Goal: Task Accomplishment & Management: Use online tool/utility

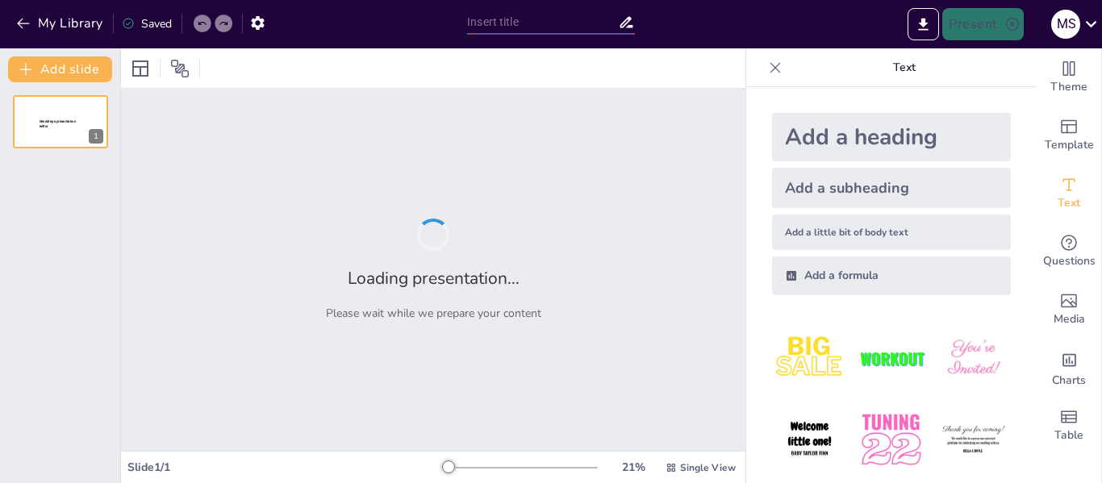
type input "Strategic Thinking: Calculating Areas of Parallelograms"
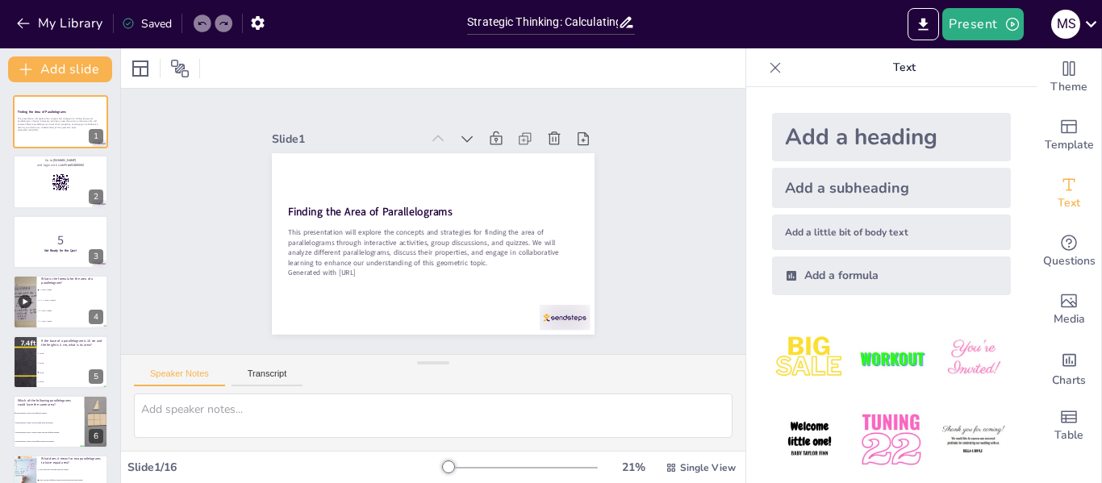
checkbox input "true"
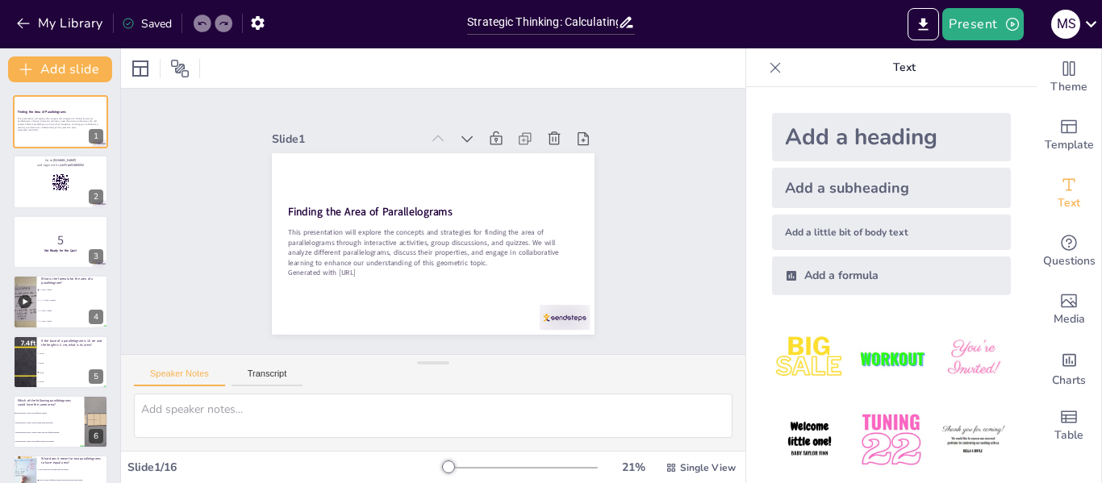
checkbox input "true"
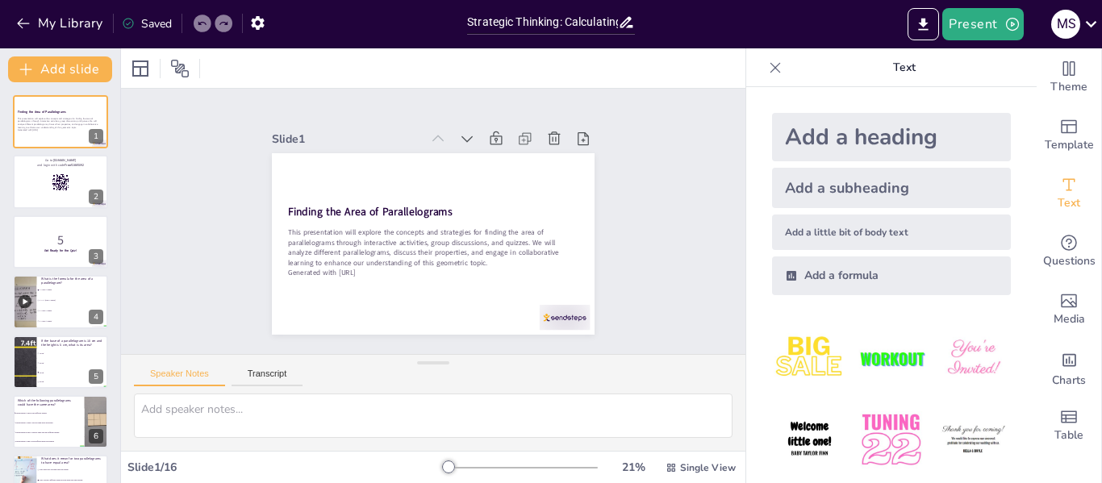
checkbox input "true"
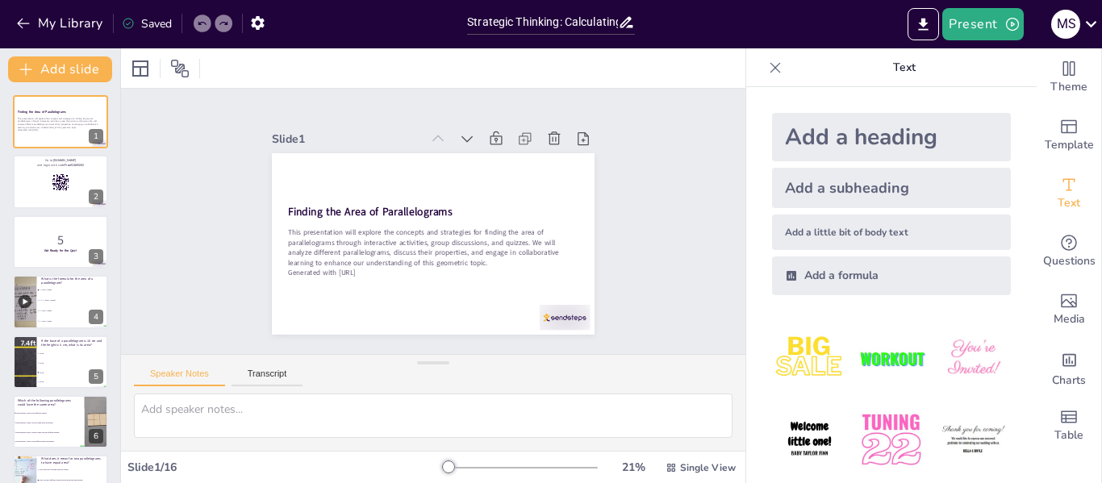
checkbox input "true"
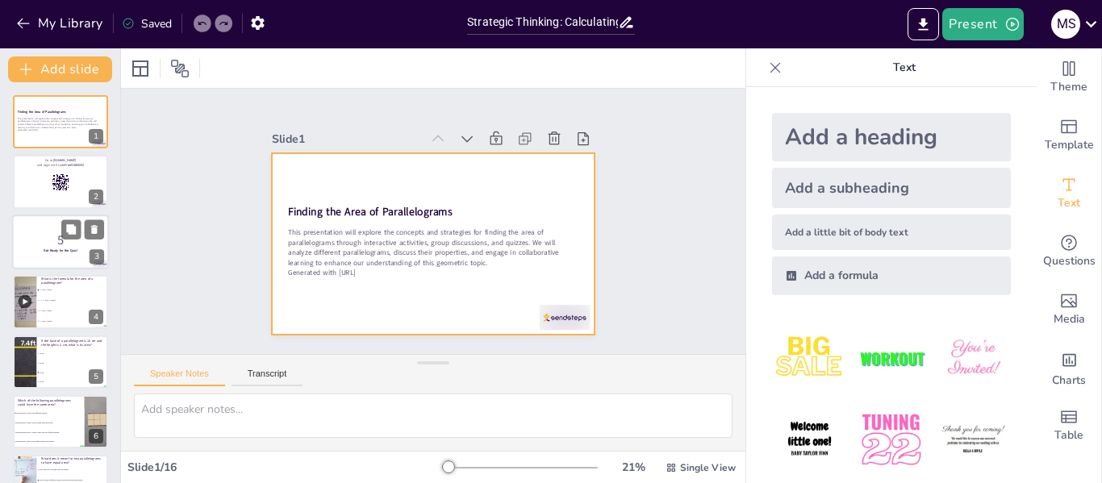
checkbox input "true"
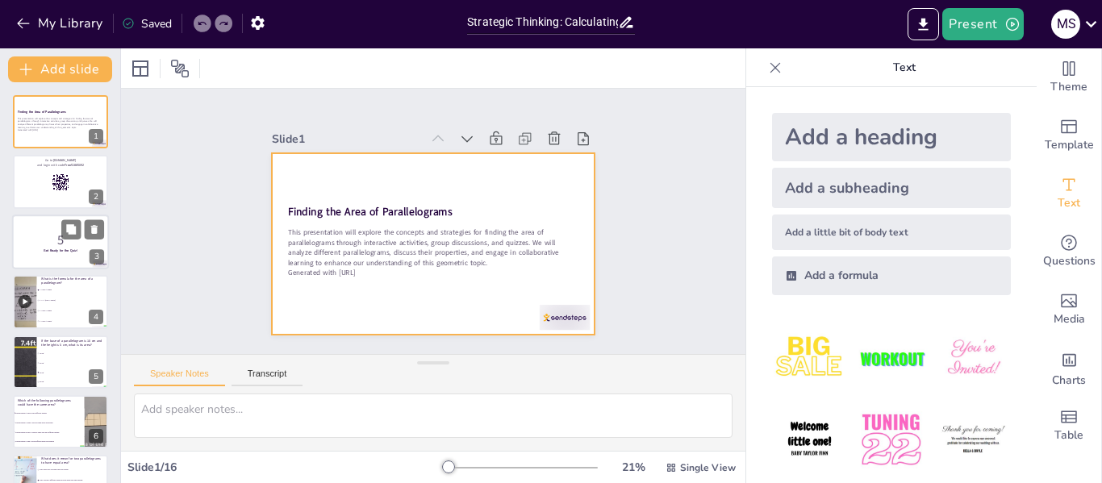
checkbox input "true"
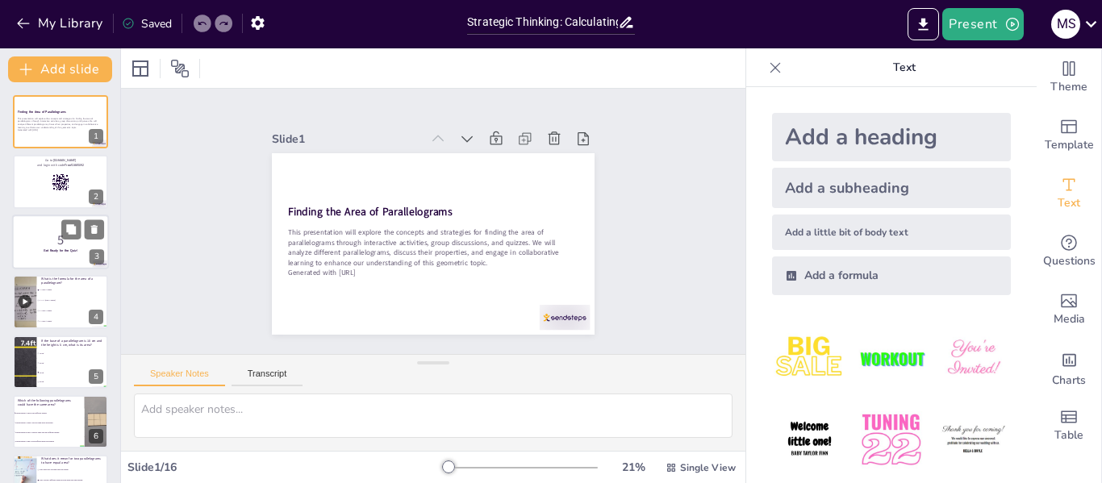
checkbox input "true"
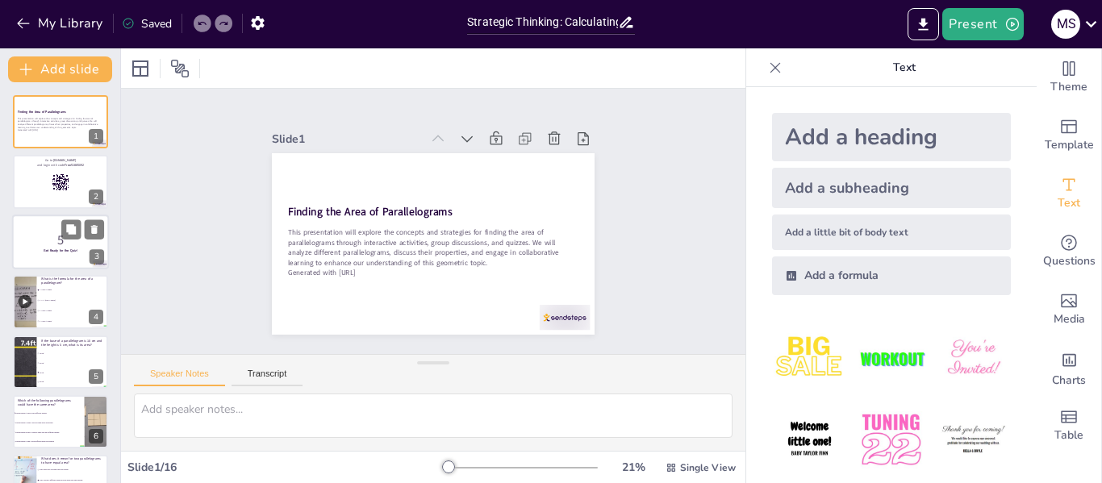
checkbox input "true"
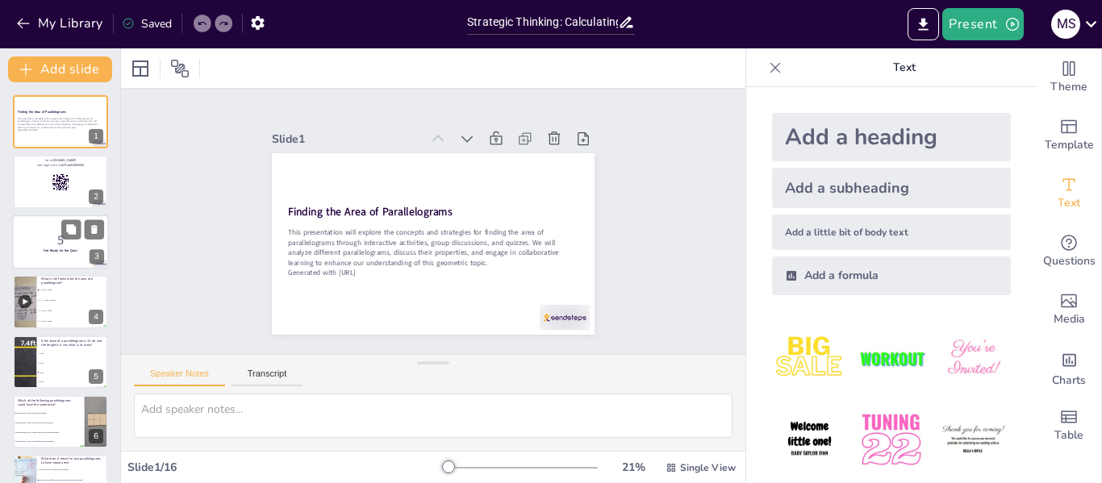
checkbox input "true"
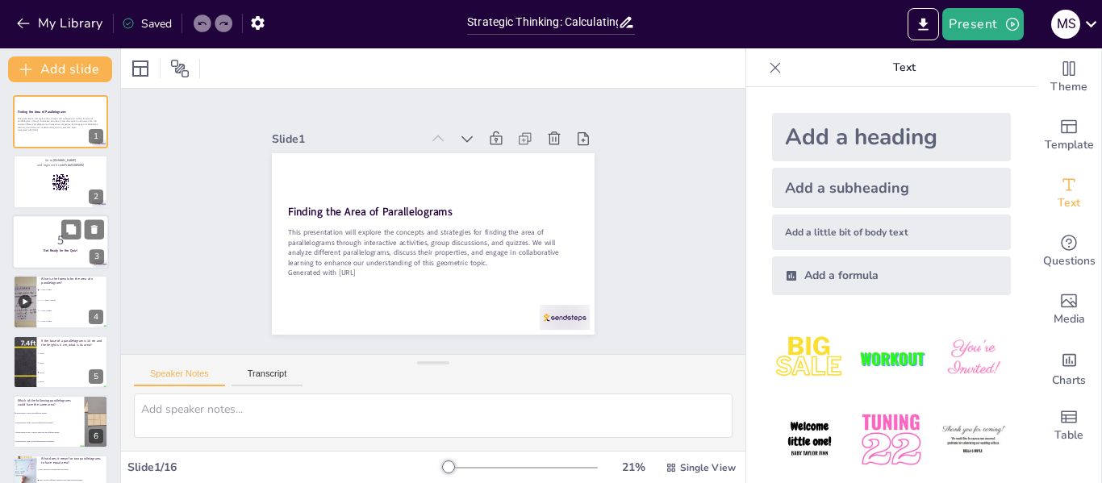
checkbox input "true"
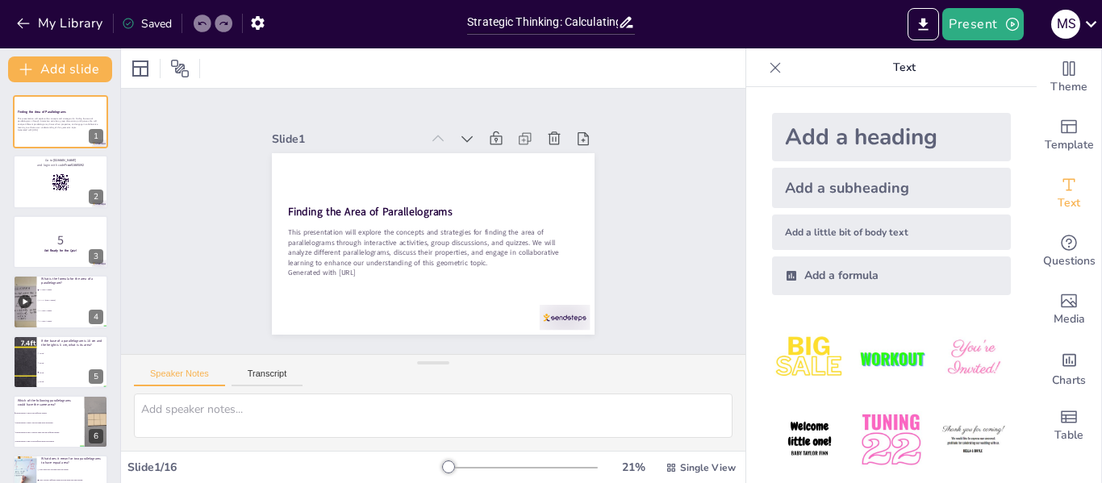
checkbox input "true"
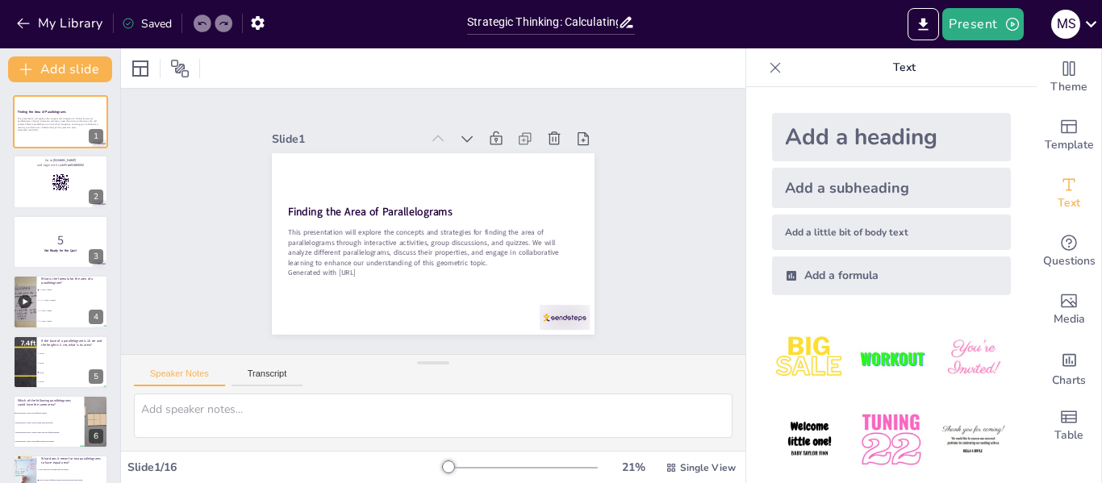
checkbox input "true"
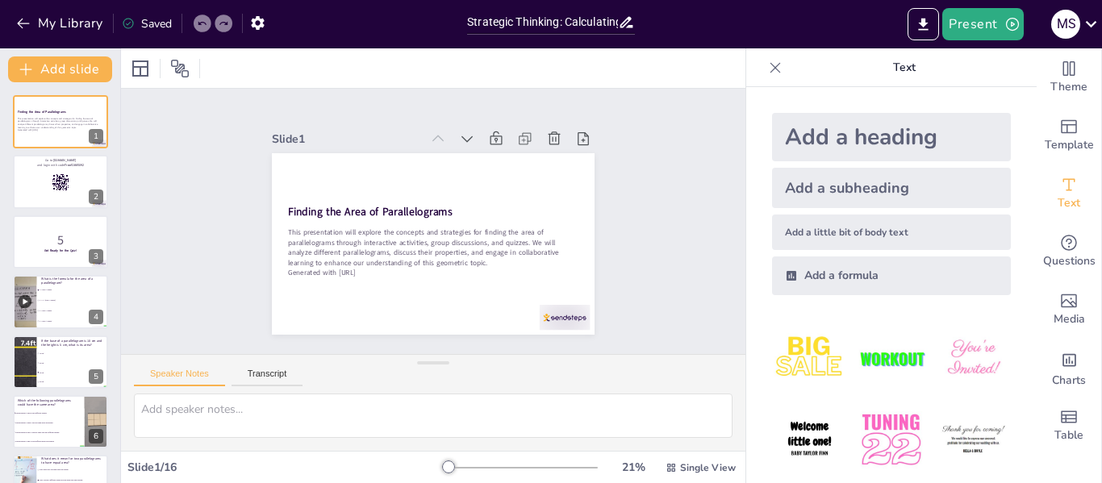
checkbox input "true"
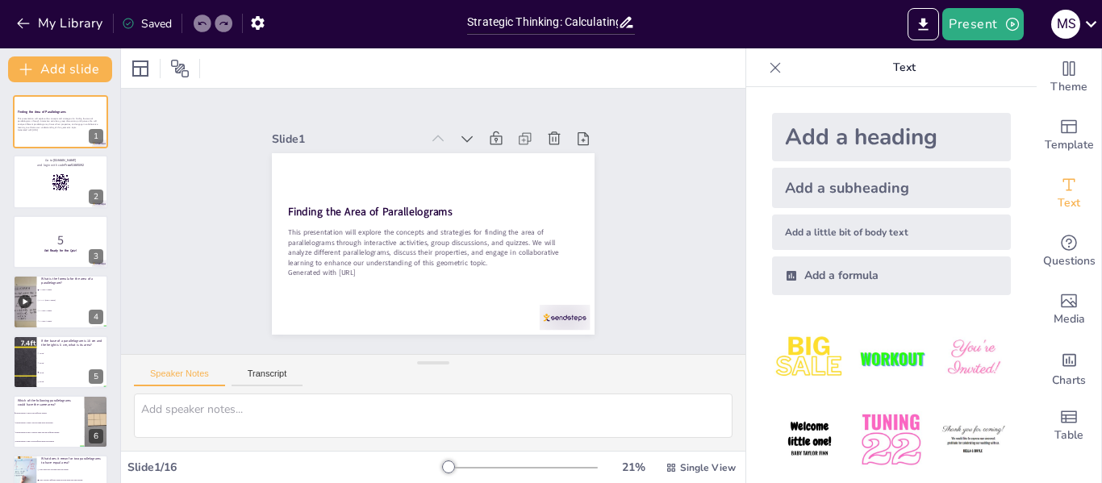
checkbox input "true"
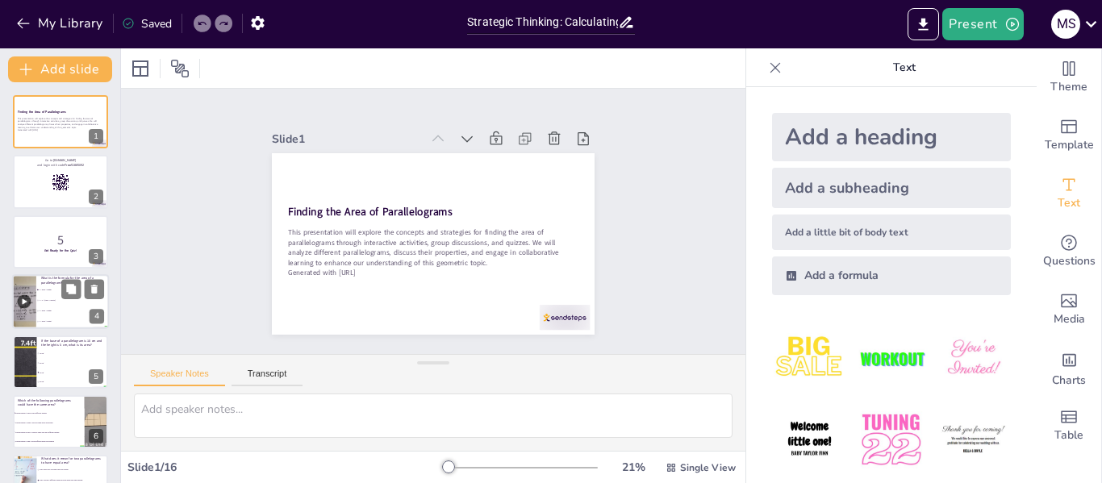
checkbox input "true"
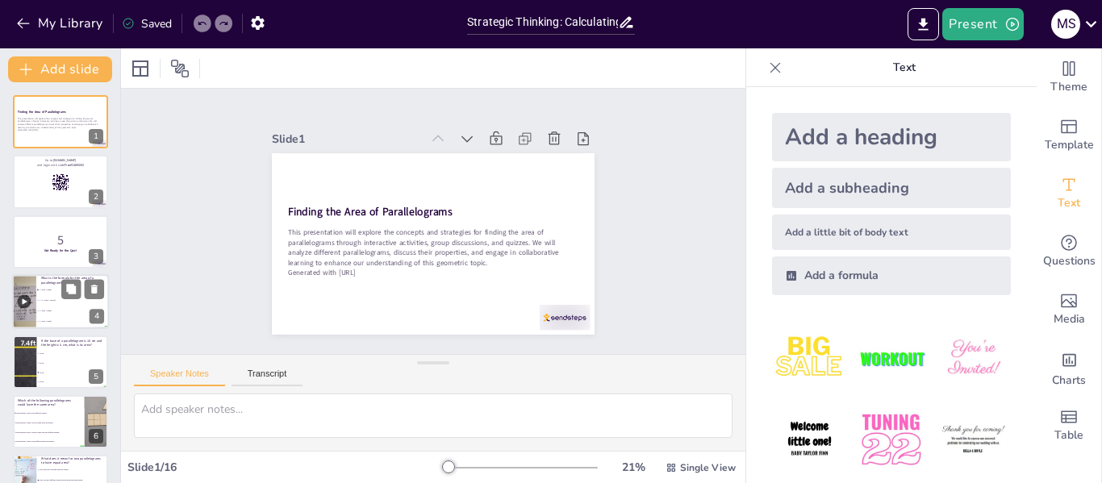
checkbox input "true"
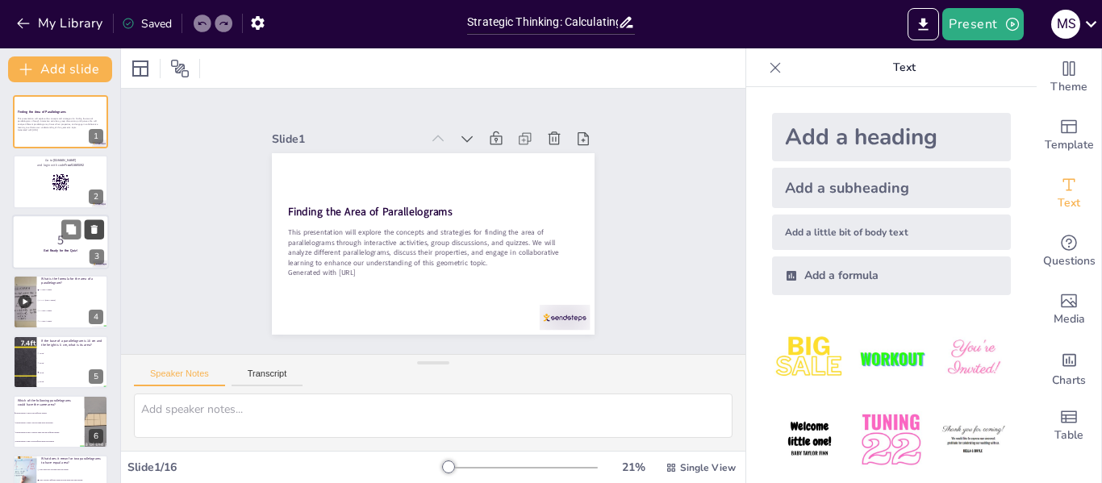
checkbox input "true"
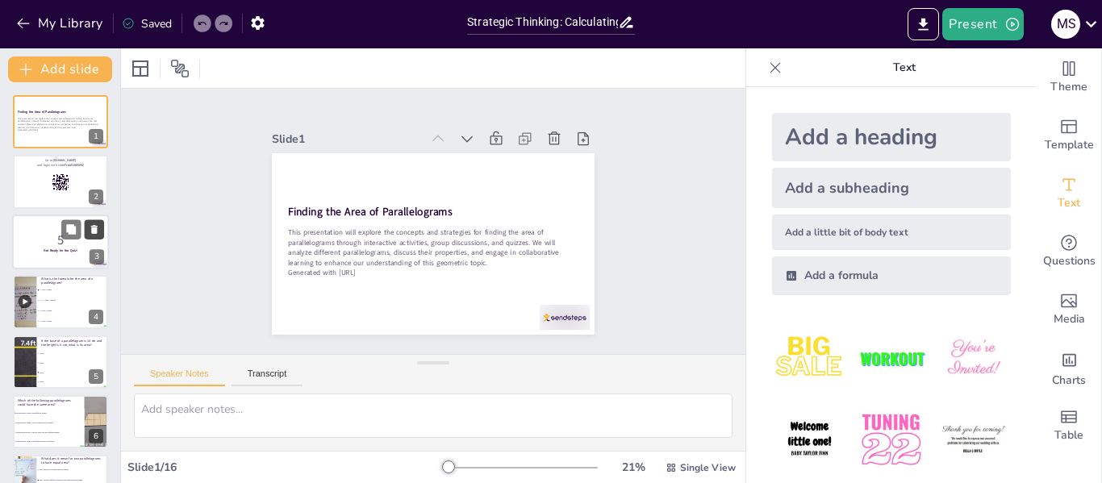
checkbox input "true"
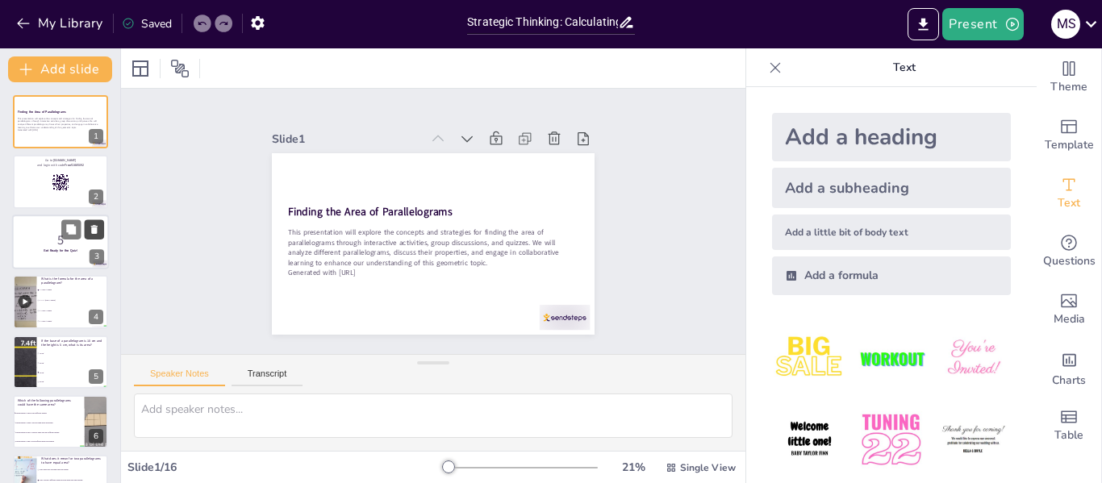
checkbox input "true"
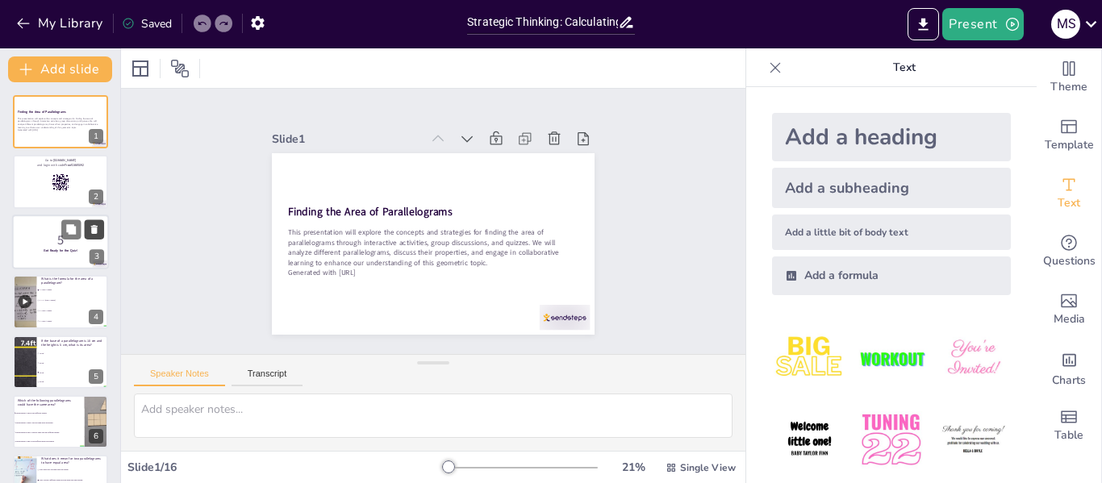
checkbox input "true"
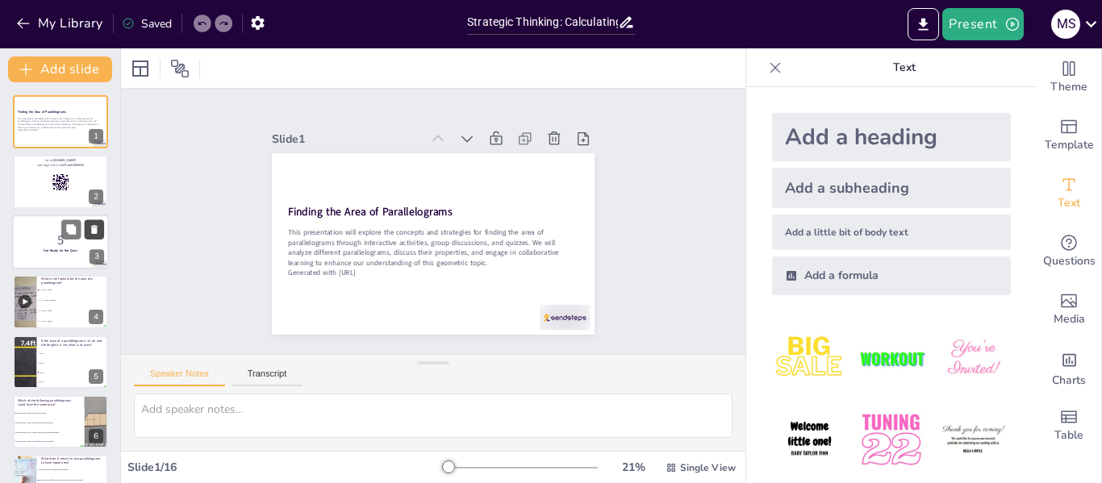
checkbox input "true"
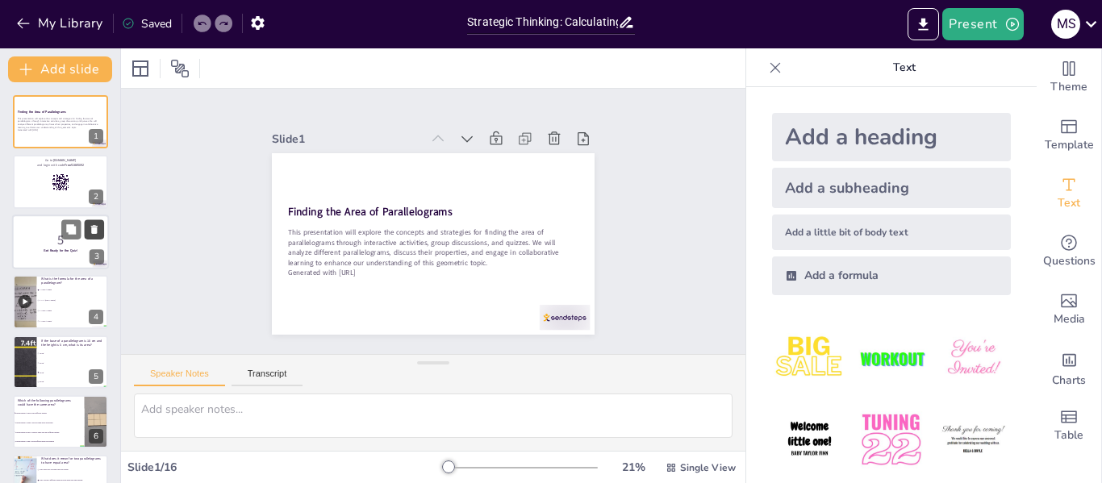
checkbox input "true"
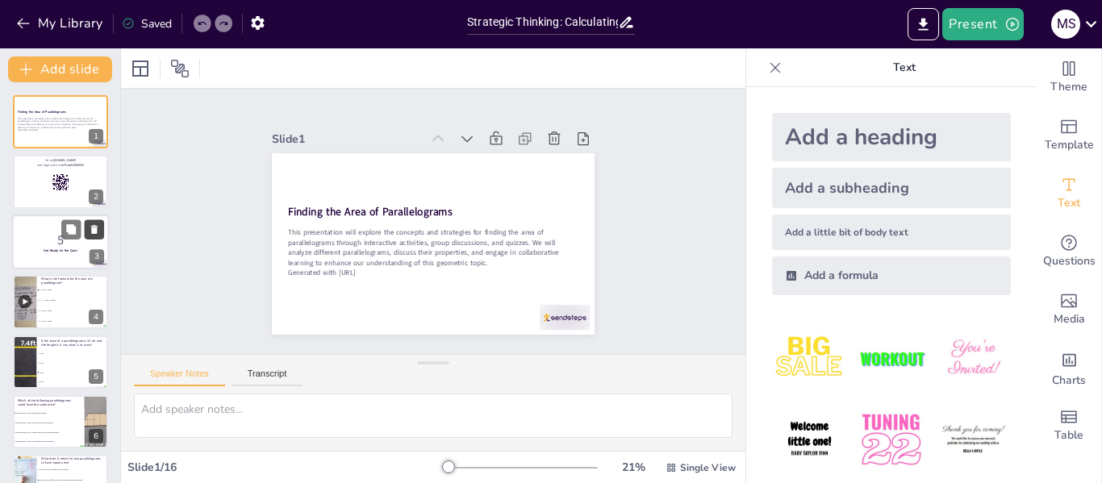
checkbox input "true"
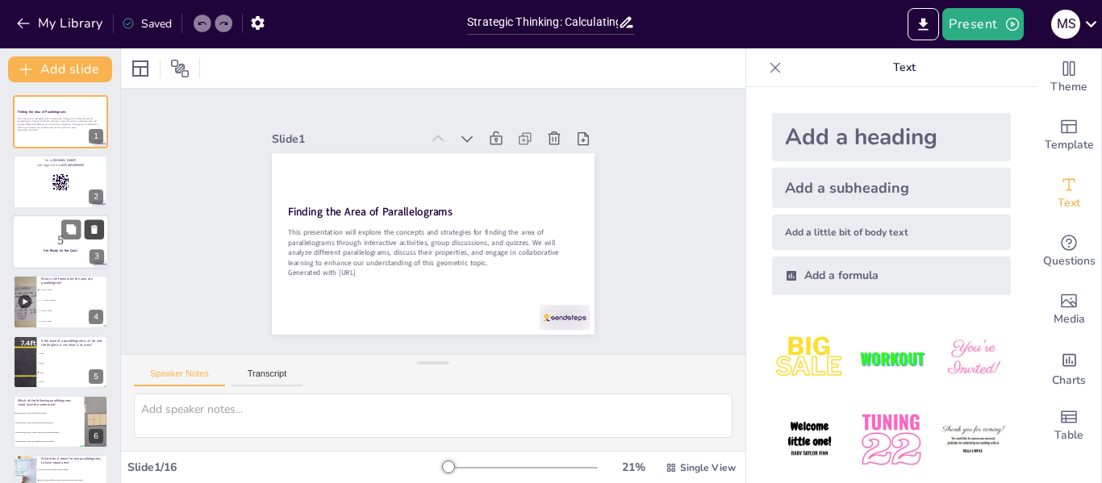
checkbox input "true"
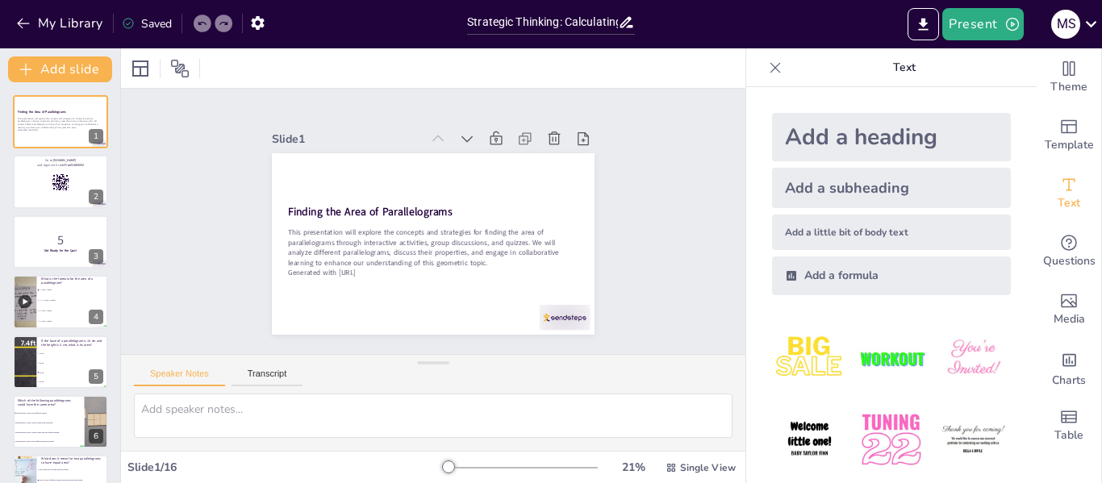
checkbox input "true"
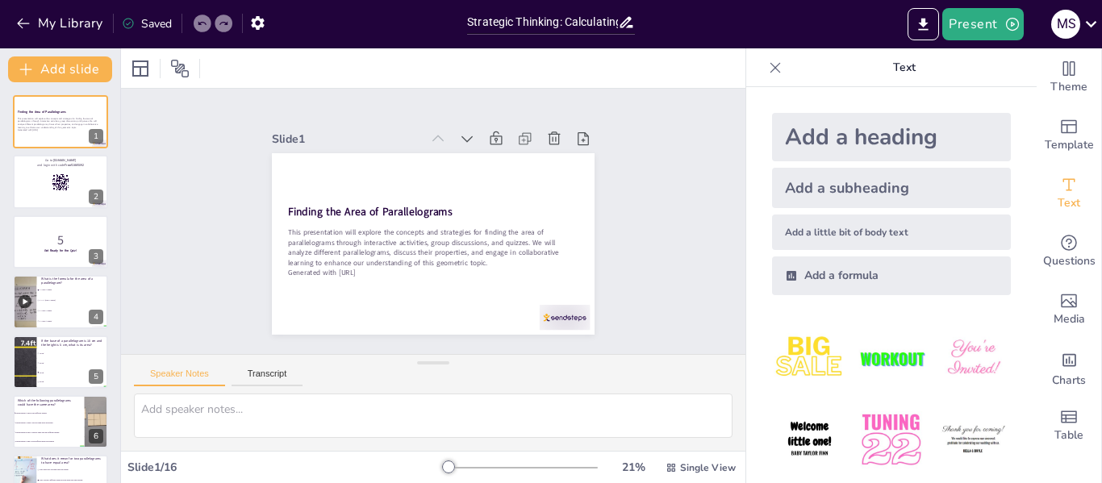
checkbox input "true"
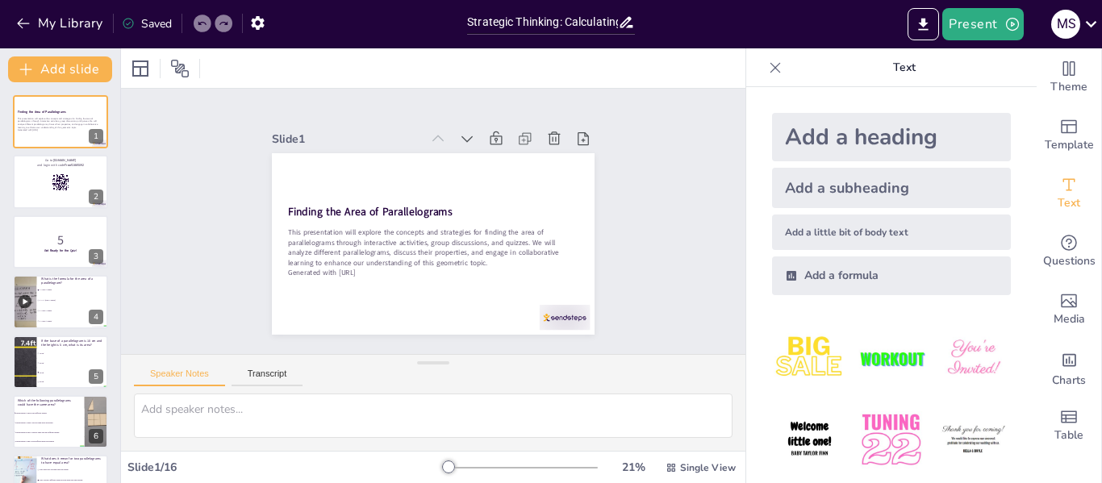
checkbox input "true"
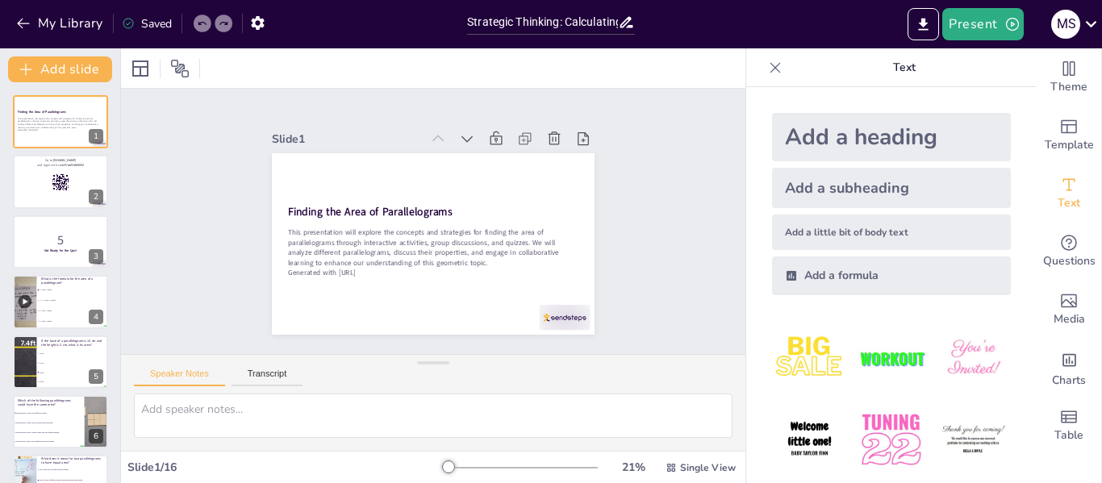
checkbox input "true"
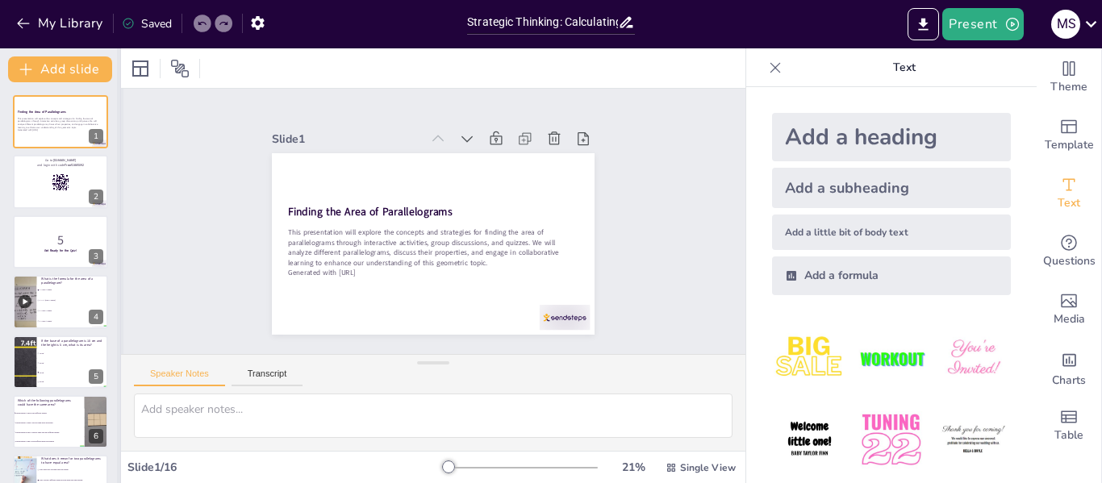
checkbox input "true"
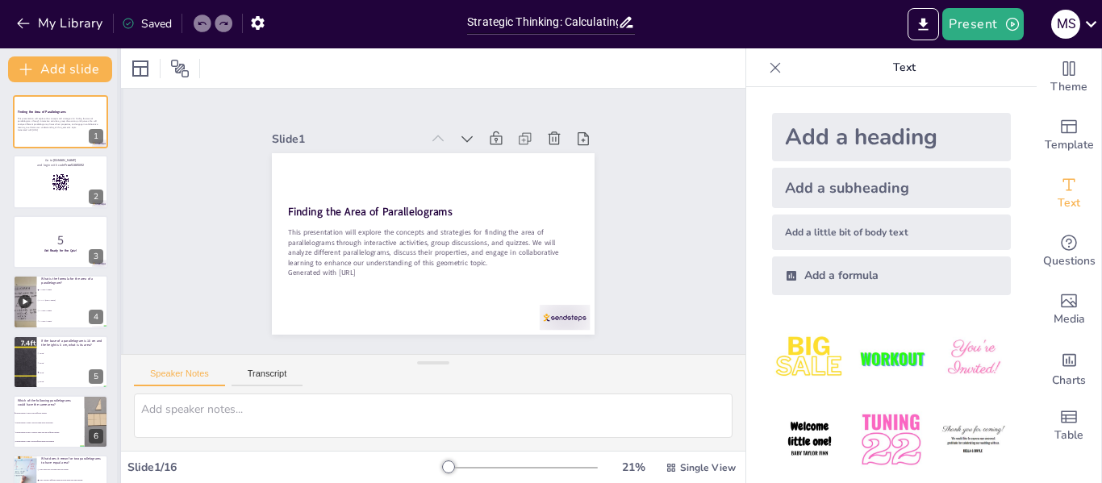
checkbox input "true"
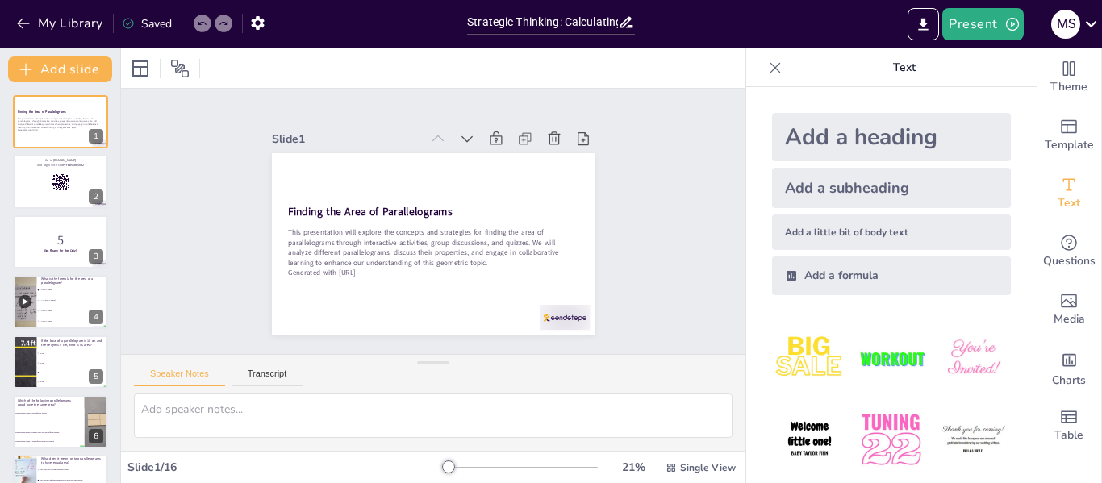
checkbox input "true"
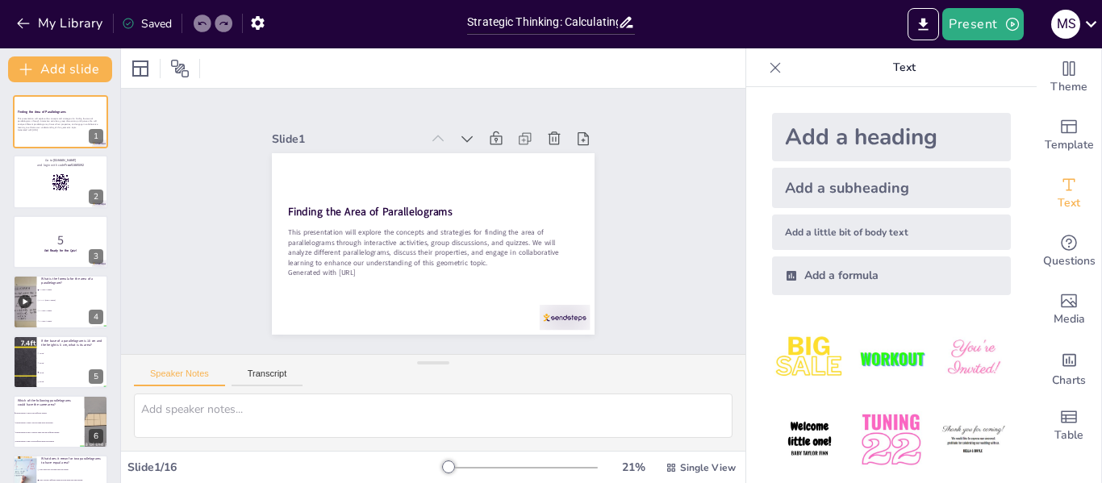
checkbox input "true"
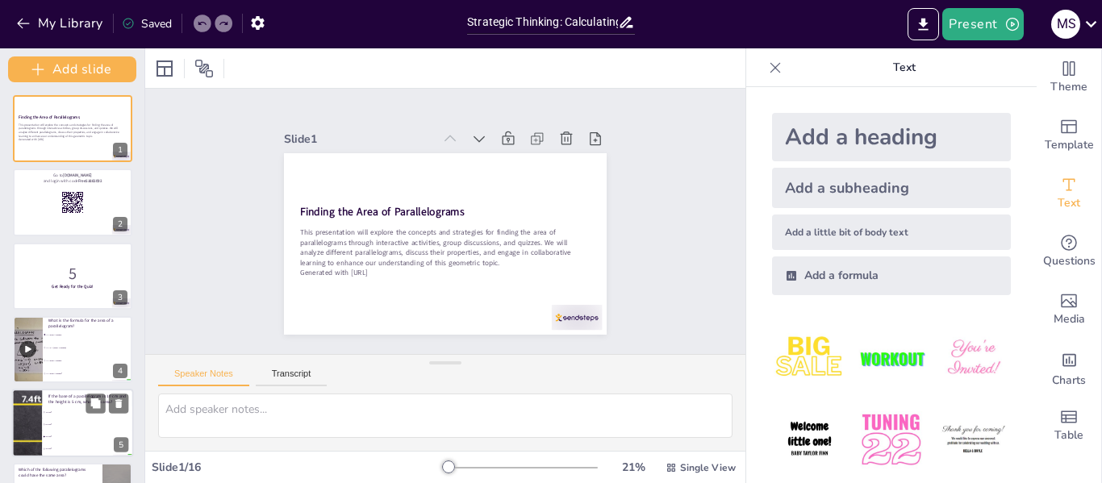
drag, startPoint x: 118, startPoint y: 207, endPoint x: 123, endPoint y: 447, distance: 239.6
click at [123, 447] on div "Add slide Finding the Area of Parallelograms This presentation will explore the…" at bounding box center [72, 265] width 145 height 435
checkbox input "true"
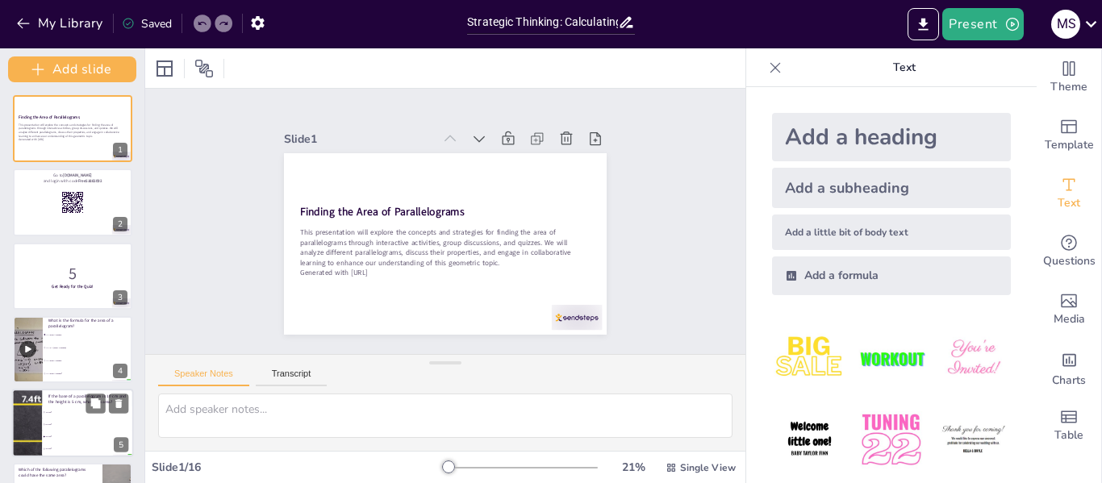
checkbox input "true"
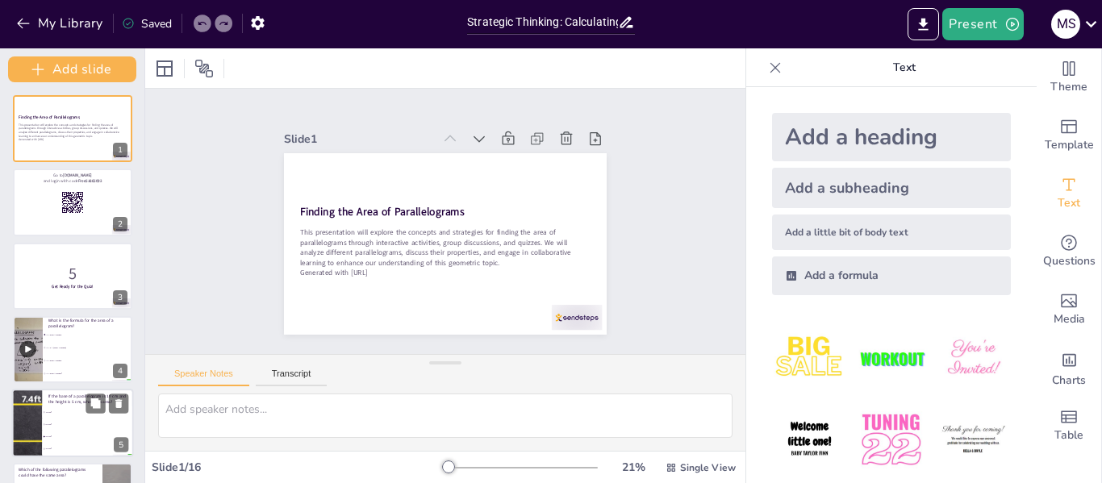
checkbox input "true"
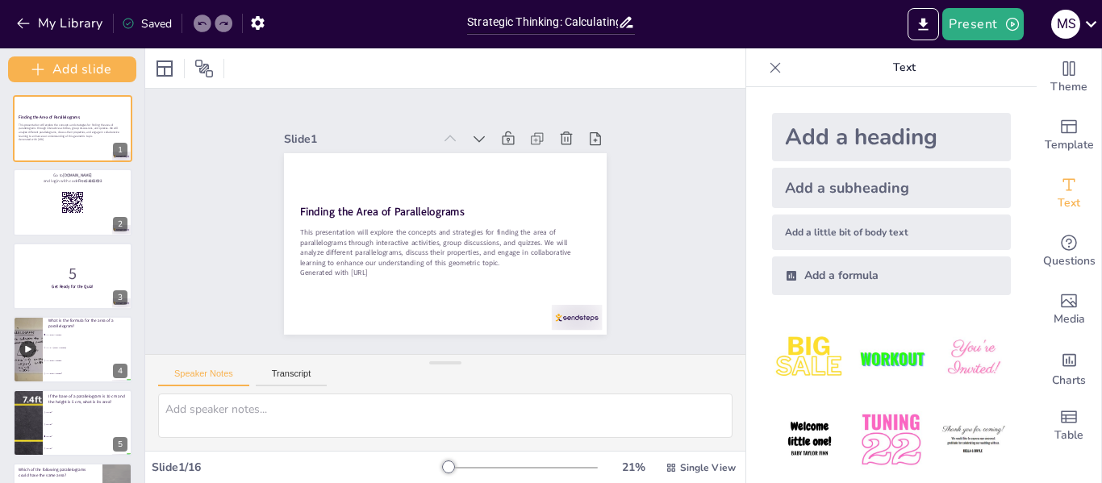
checkbox input "true"
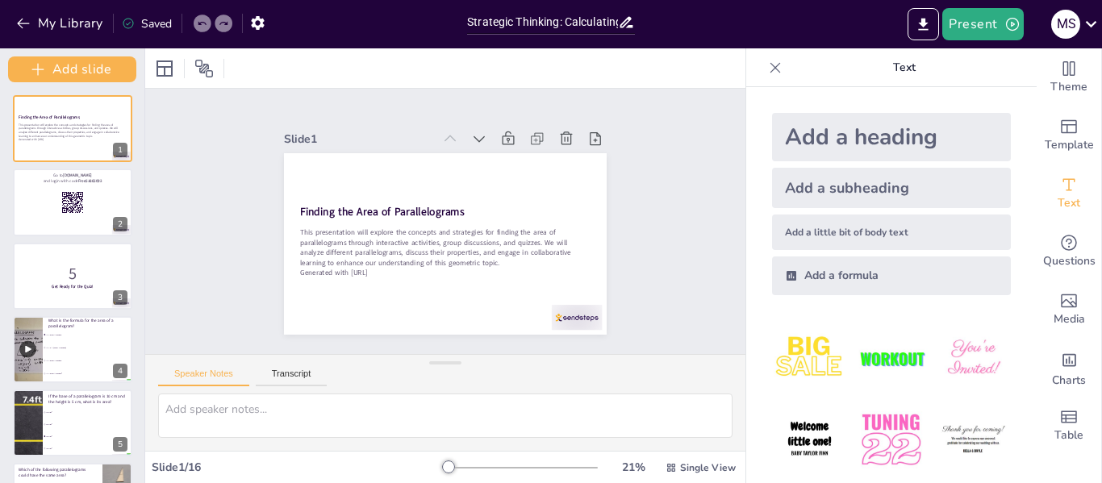
checkbox input "true"
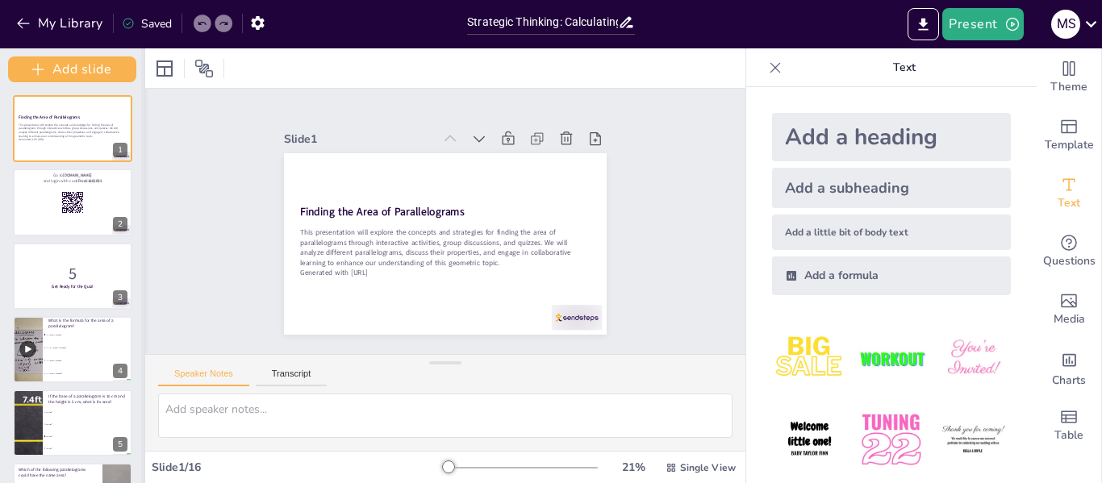
checkbox input "true"
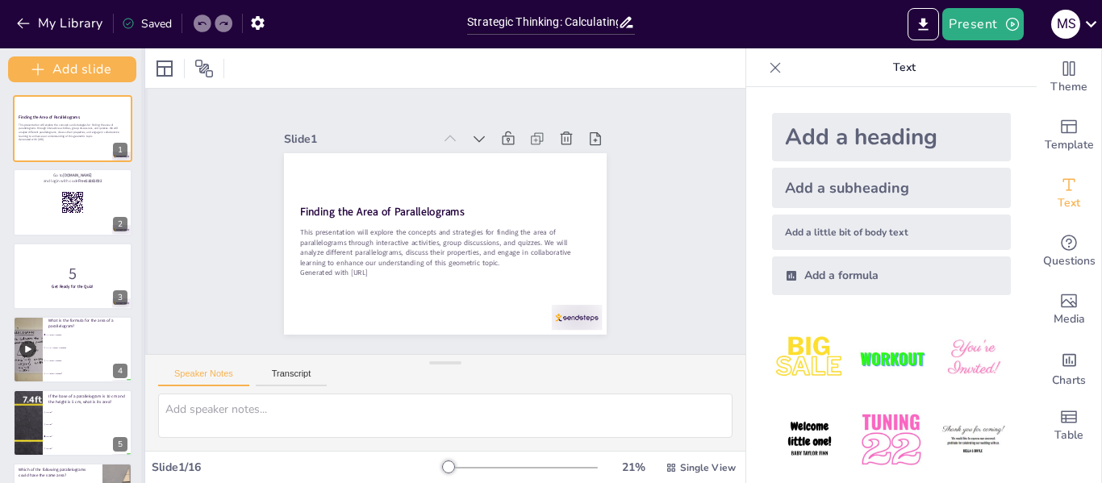
checkbox input "true"
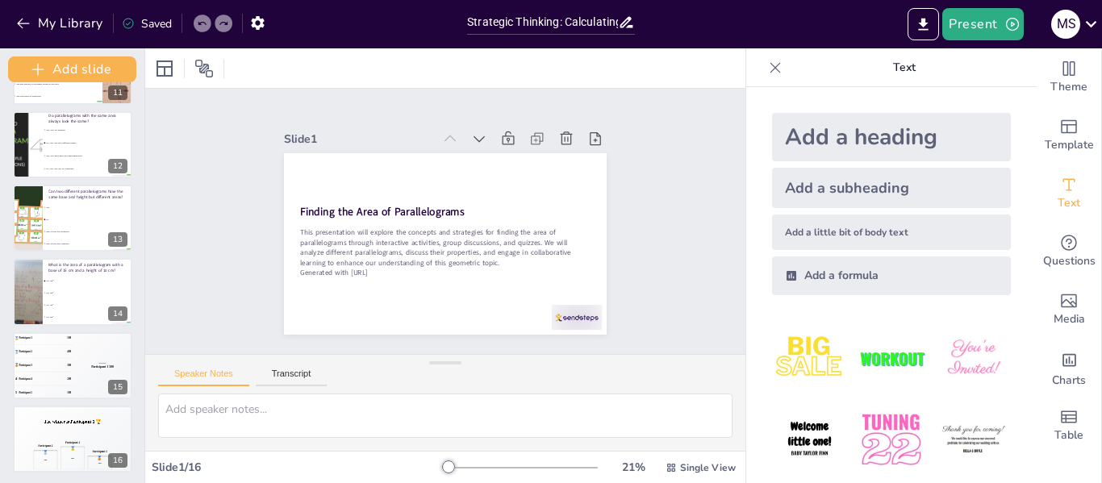
scroll to position [796, 0]
checkbox input "true"
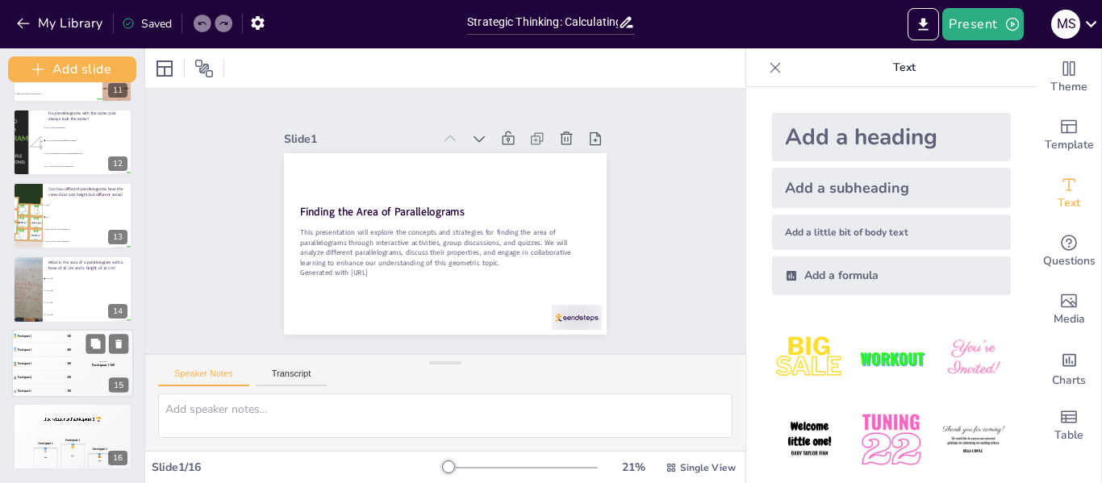
checkbox input "true"
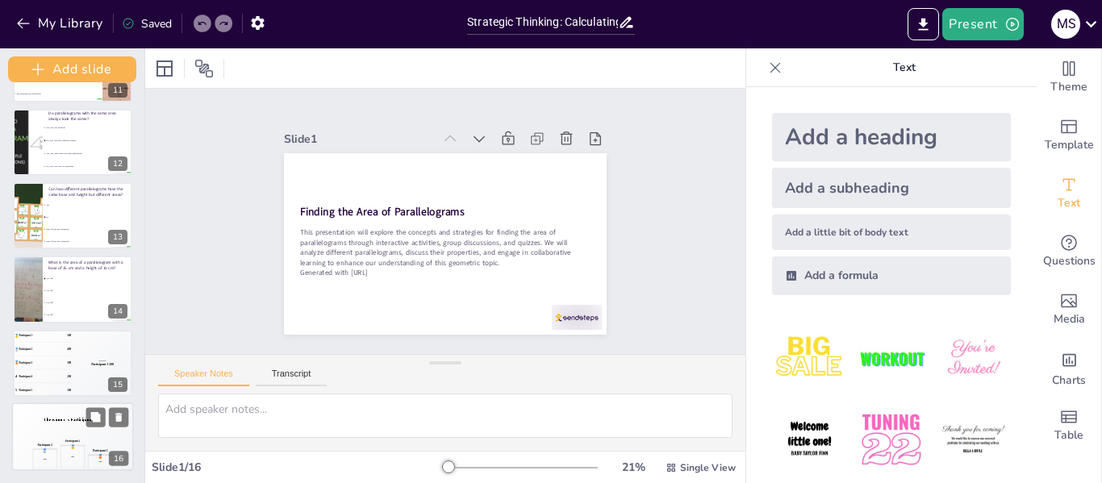
click at [57, 442] on div "Participant 2 🥈 400" at bounding box center [44, 454] width 25 height 29
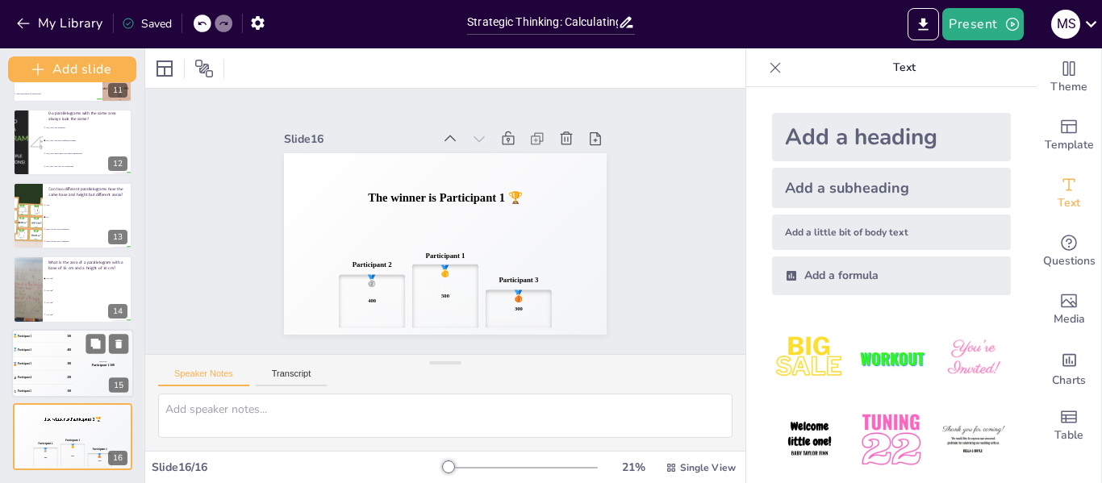
click at [48, 388] on div "5 Participant 5 100" at bounding box center [42, 390] width 60 height 13
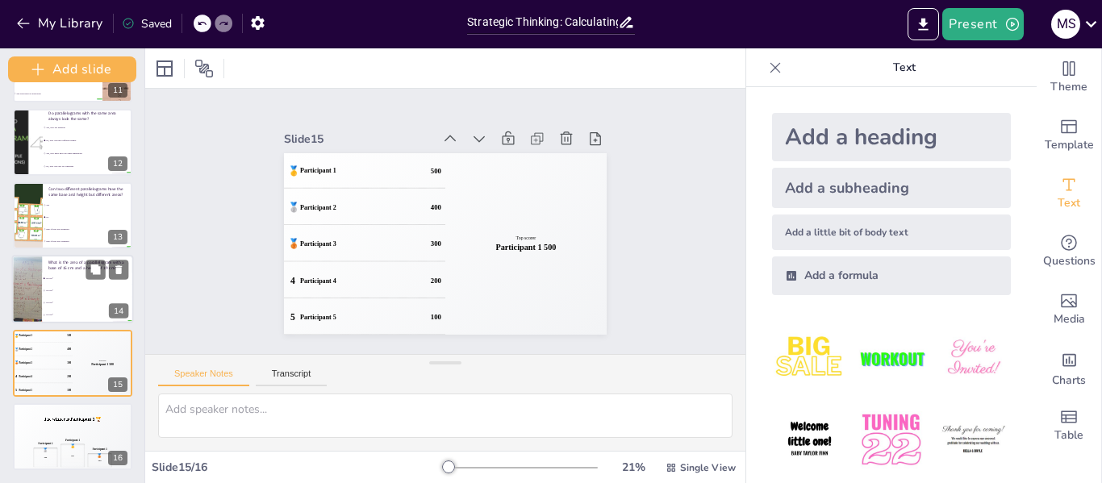
click at [43, 310] on li "130 cm²" at bounding box center [87, 315] width 91 height 12
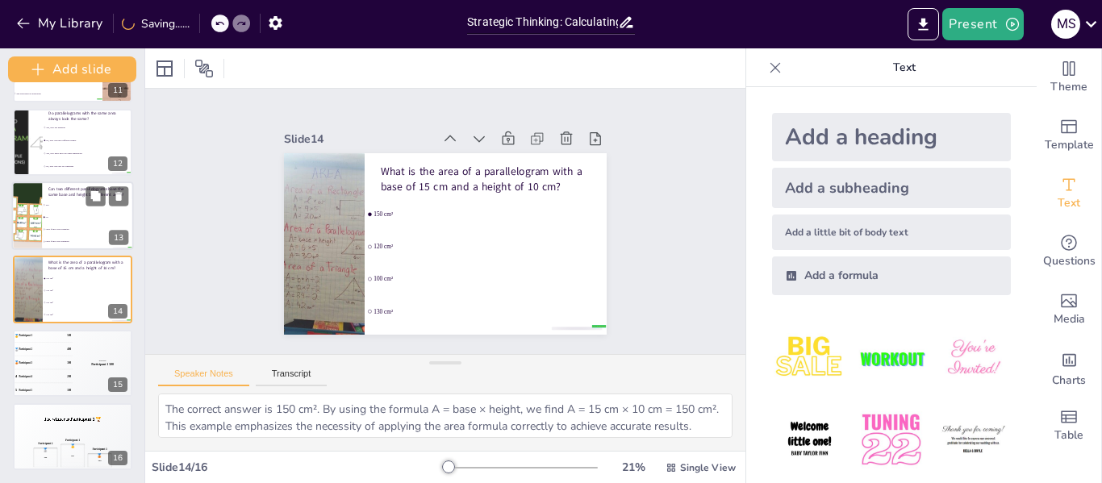
click at [50, 231] on span "Only if they are rectangles" at bounding box center [89, 229] width 87 height 2
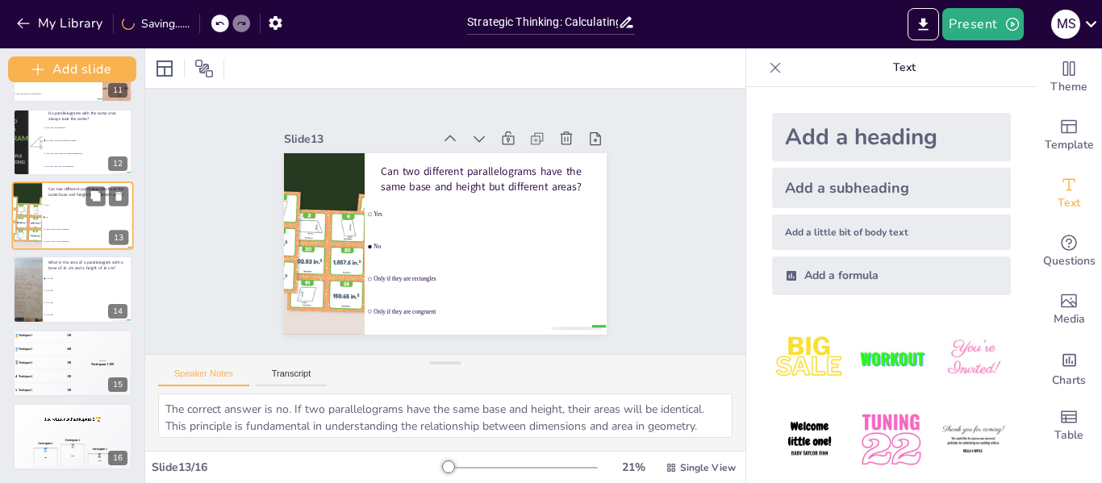
scroll to position [729, 0]
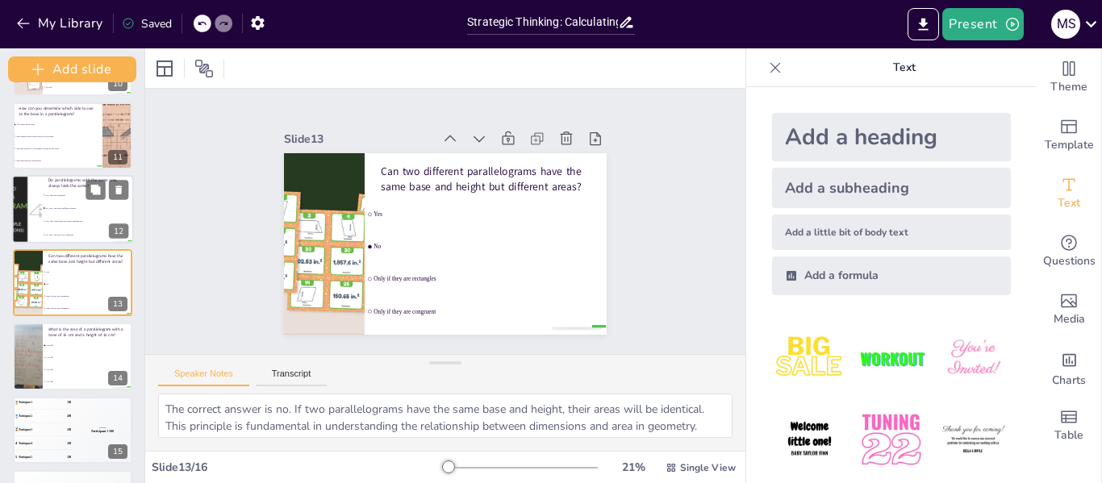
click at [60, 176] on div "Do parallelograms with the same area always look the same? false | editor Yes, …" at bounding box center [73, 209] width 122 height 69
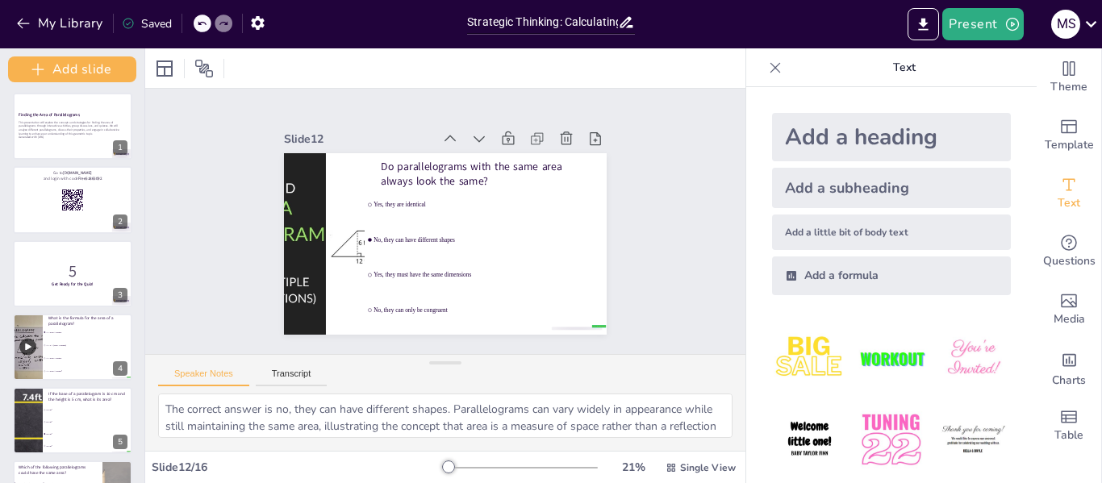
scroll to position [0, 0]
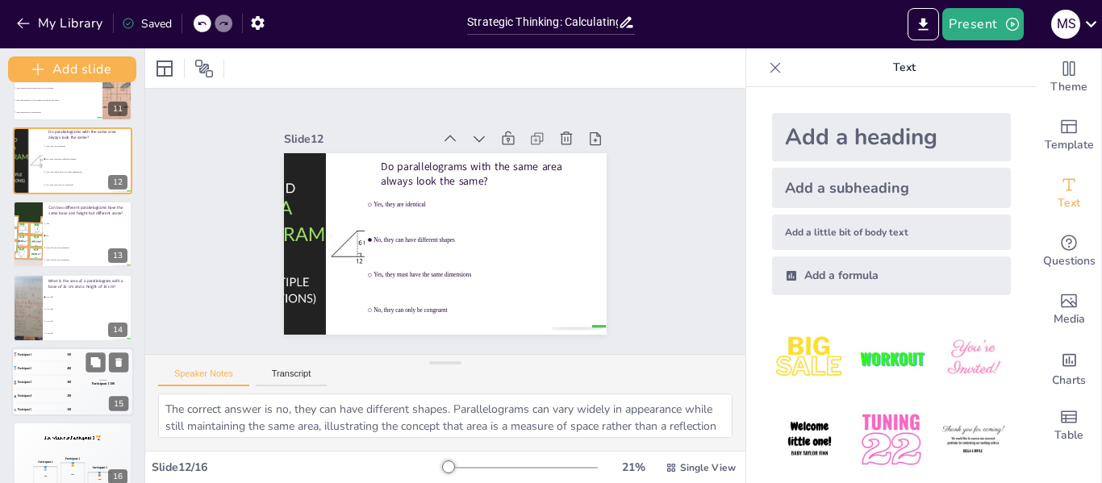
click at [92, 373] on div "Top scorer Participant 1 500" at bounding box center [103, 382] width 60 height 69
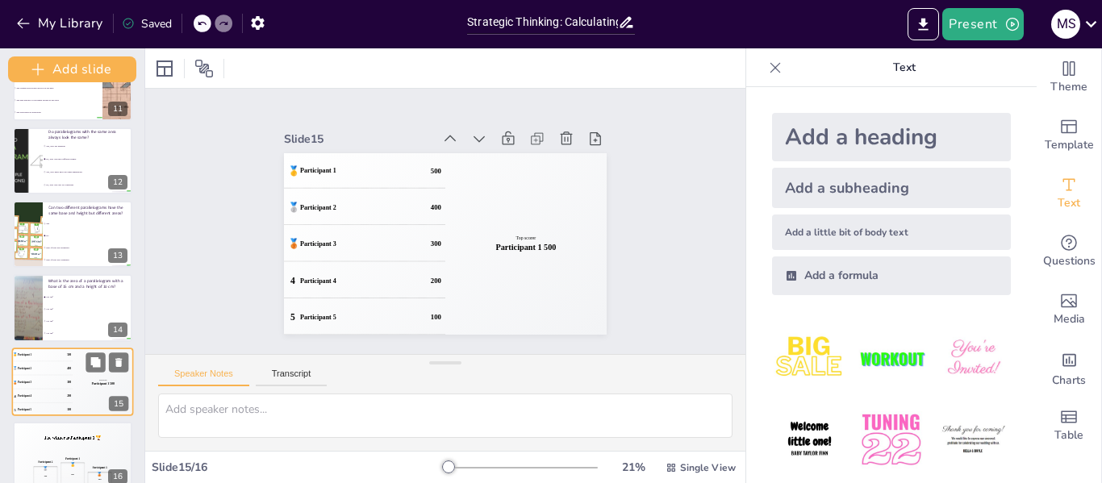
scroll to position [796, 0]
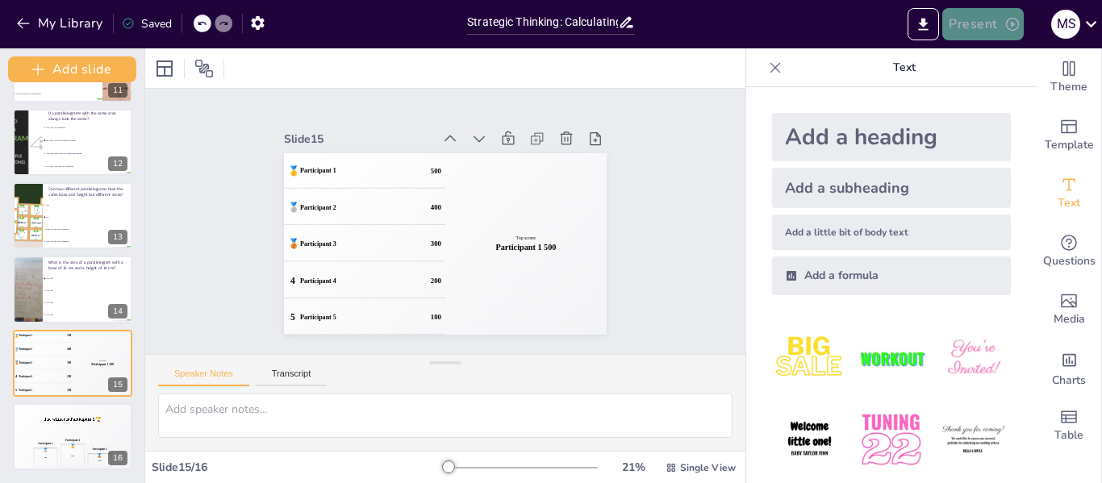
click at [968, 14] on button "Present" at bounding box center [982, 24] width 81 height 32
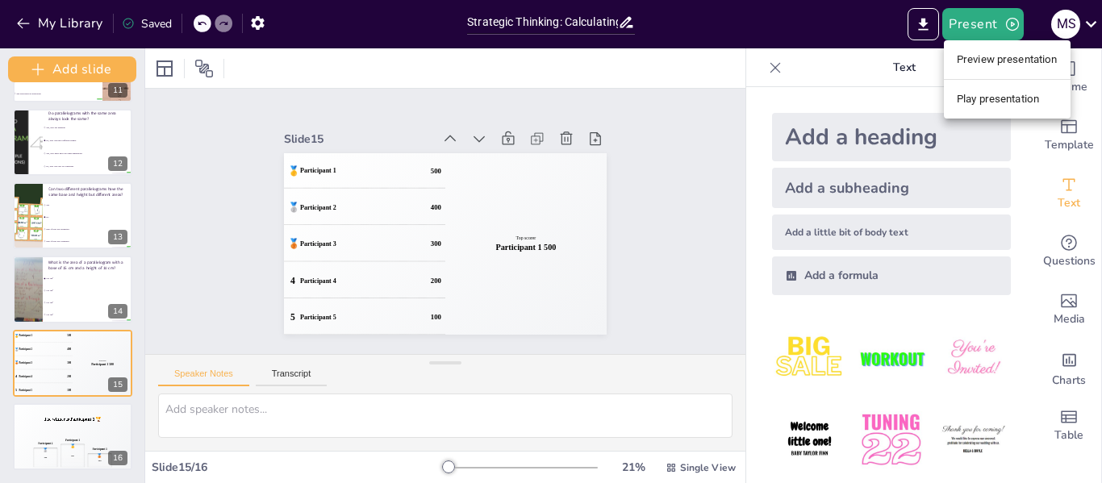
click at [984, 98] on li "Play presentation" at bounding box center [1007, 99] width 127 height 26
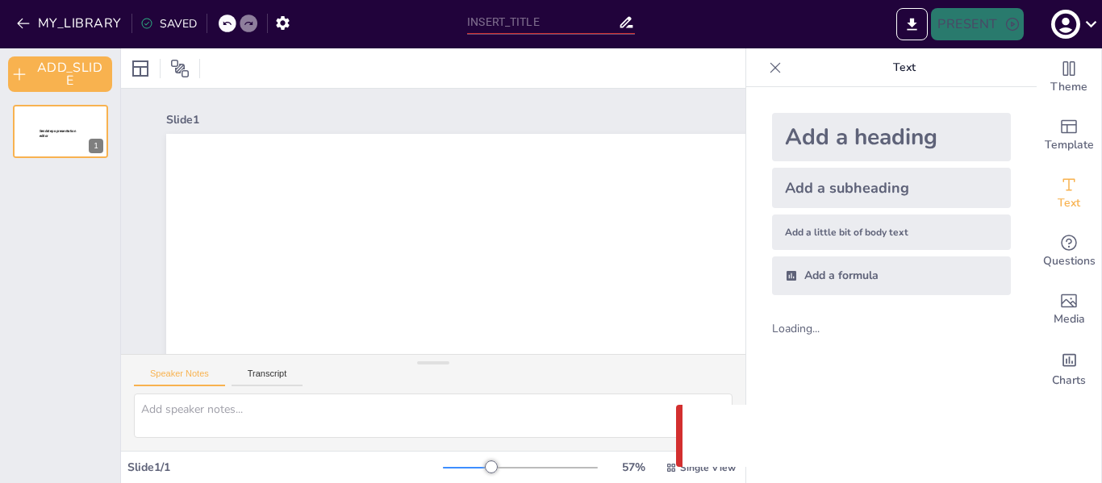
type input "Strategic Thinking: Calculating Areas of Parallelograms"
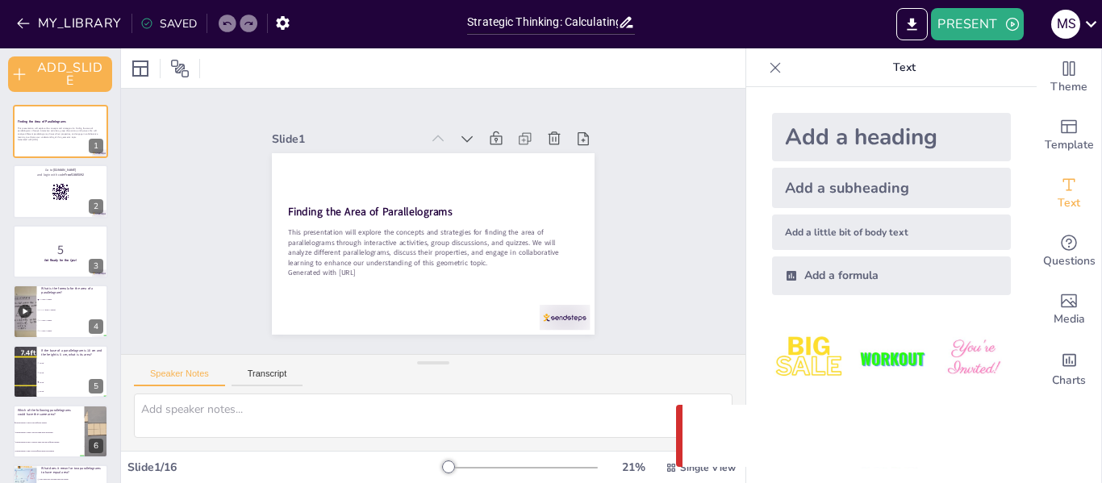
checkbox input "true"
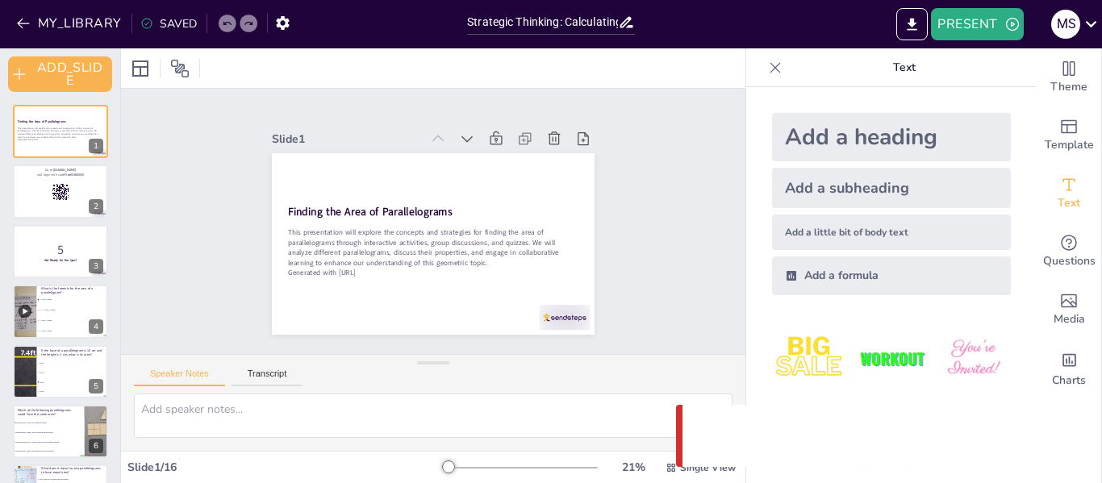
checkbox input "true"
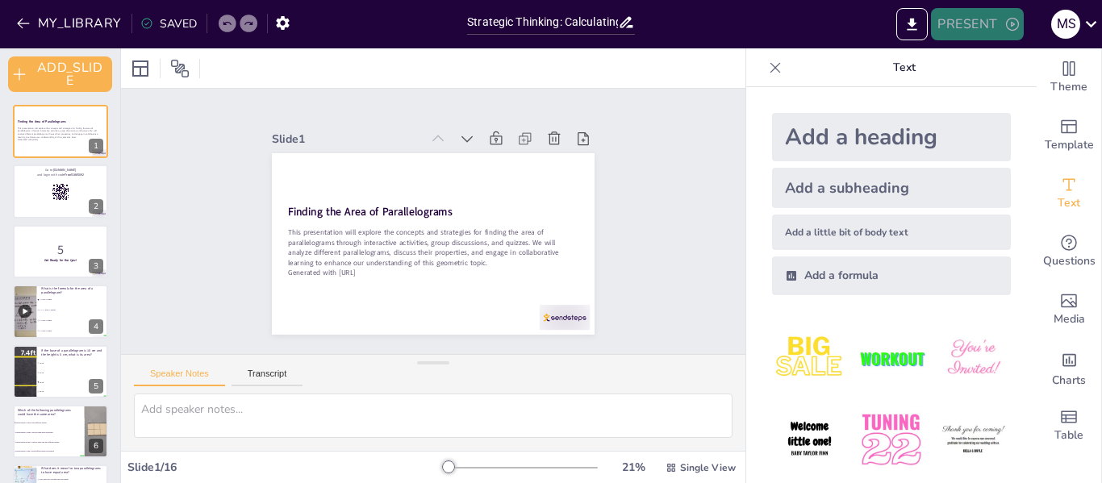
click at [1004, 23] on icon "button" at bounding box center [1012, 24] width 16 height 16
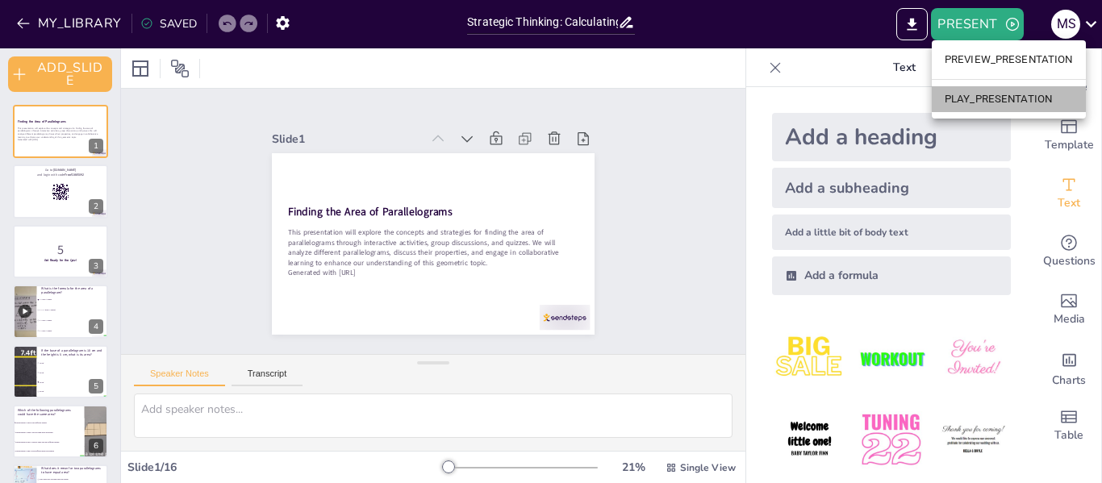
click at [973, 102] on li "PLAY_PRESENTATION" at bounding box center [1008, 99] width 154 height 26
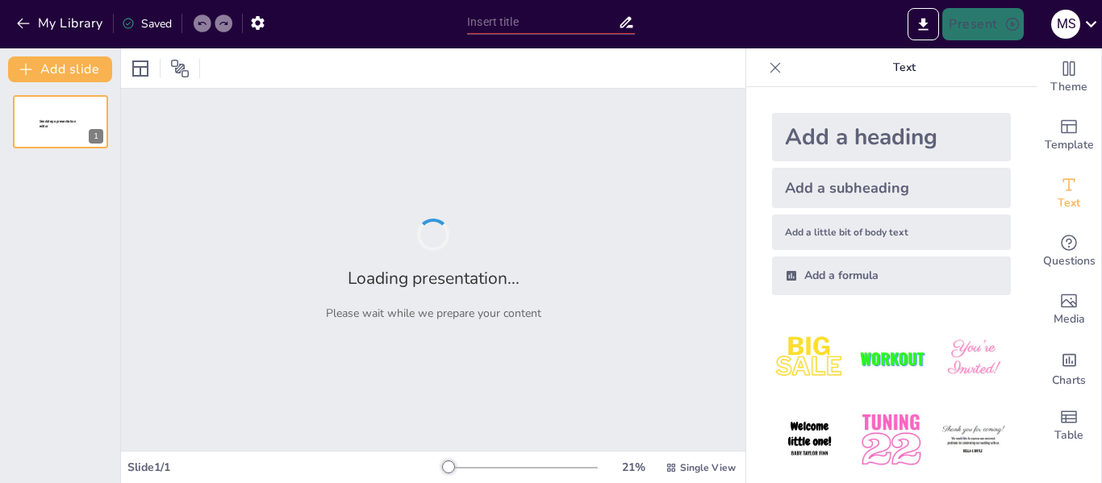
type input "Strategic Thinking: Calculating Areas of Parallelograms"
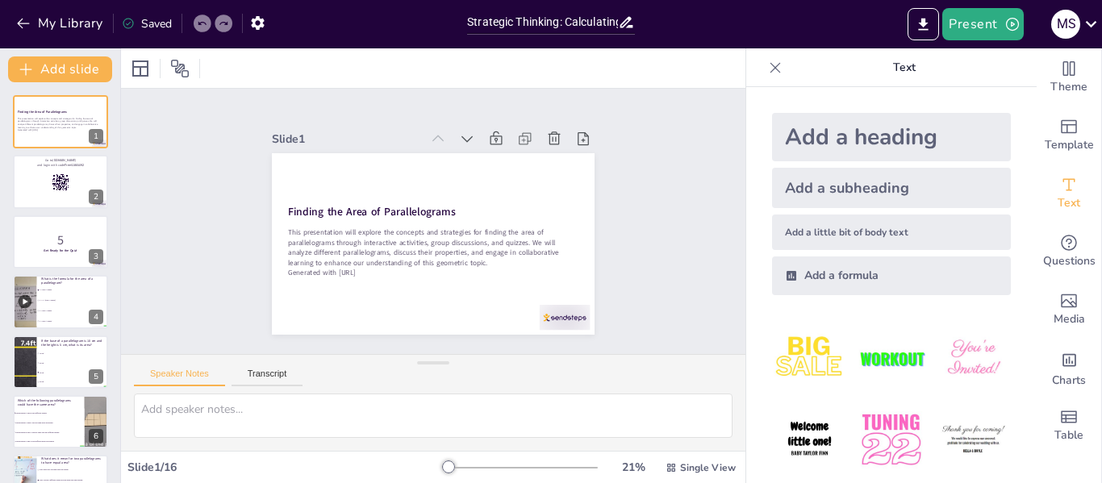
checkbox input "true"
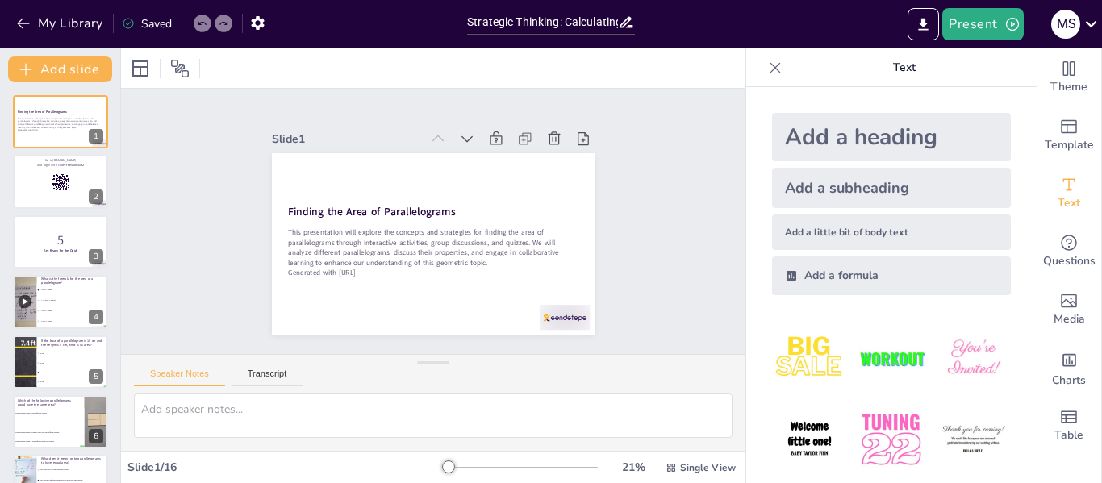
checkbox input "true"
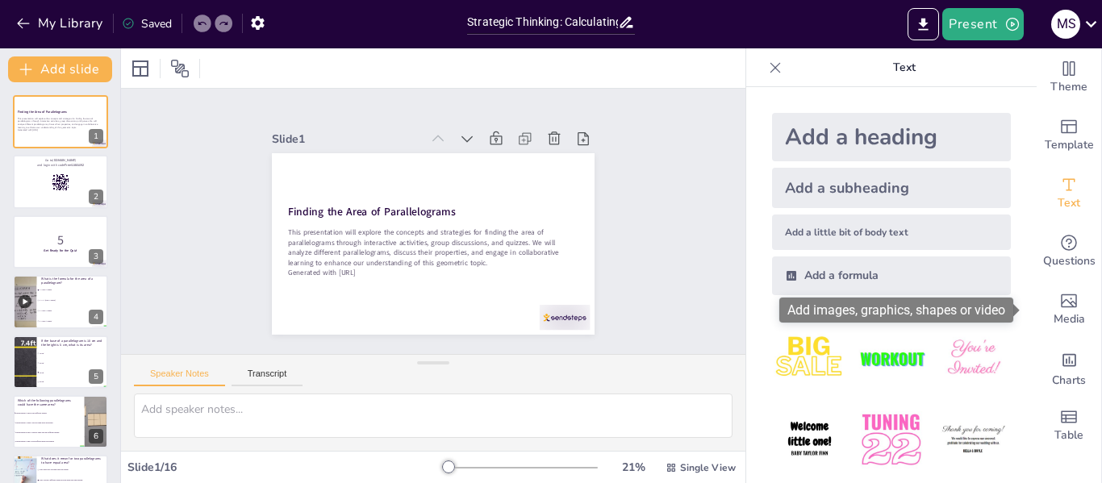
drag, startPoint x: 1019, startPoint y: 194, endPoint x: 1023, endPoint y: 297, distance: 102.5
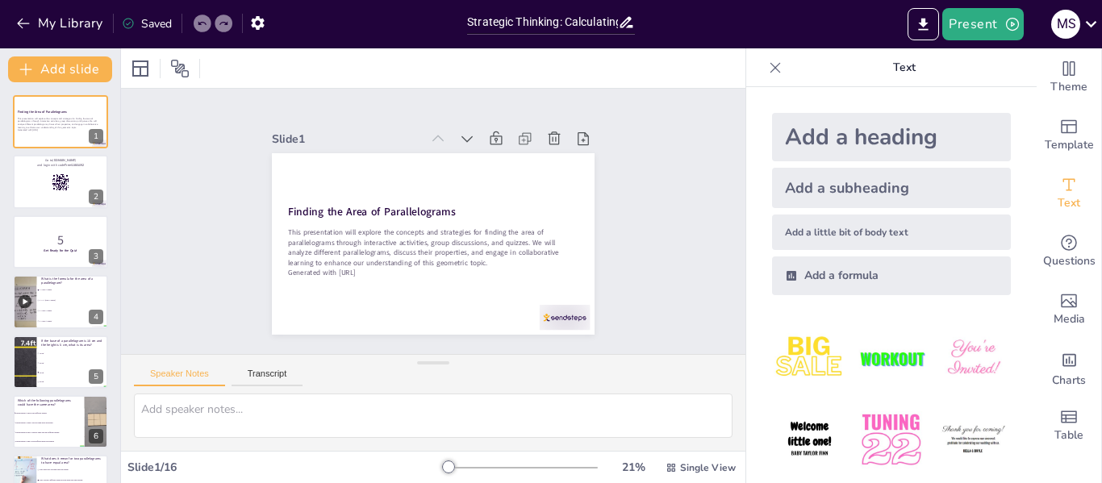
checkbox input "true"
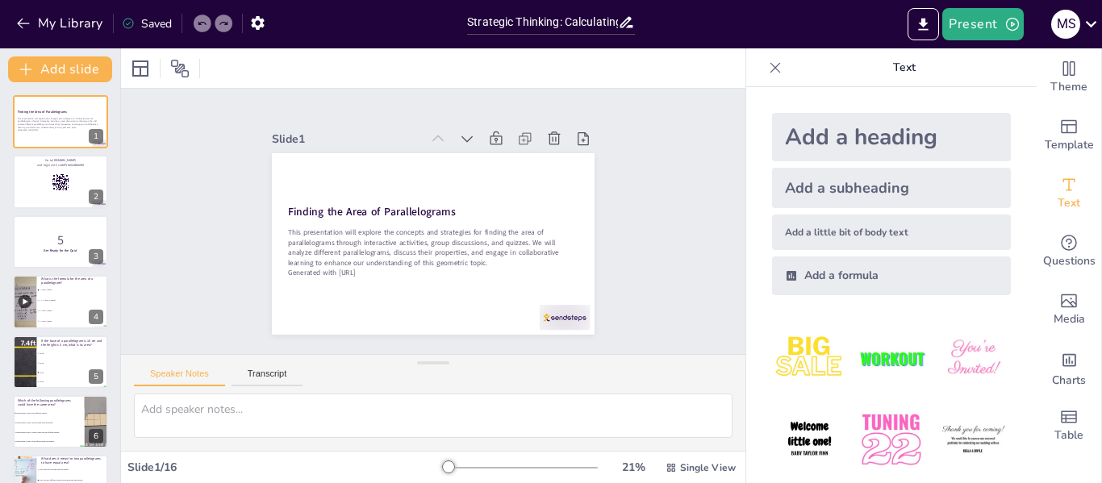
checkbox input "true"
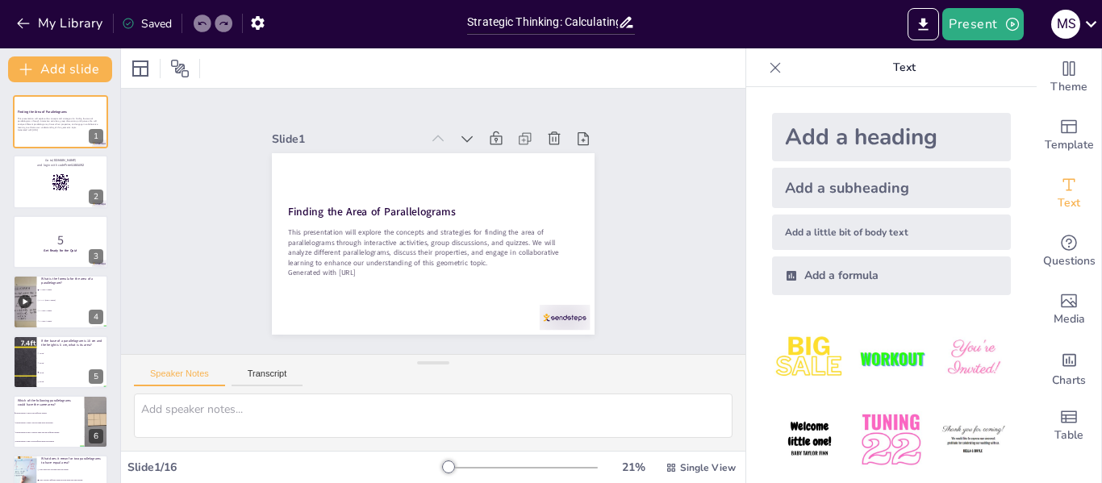
checkbox input "true"
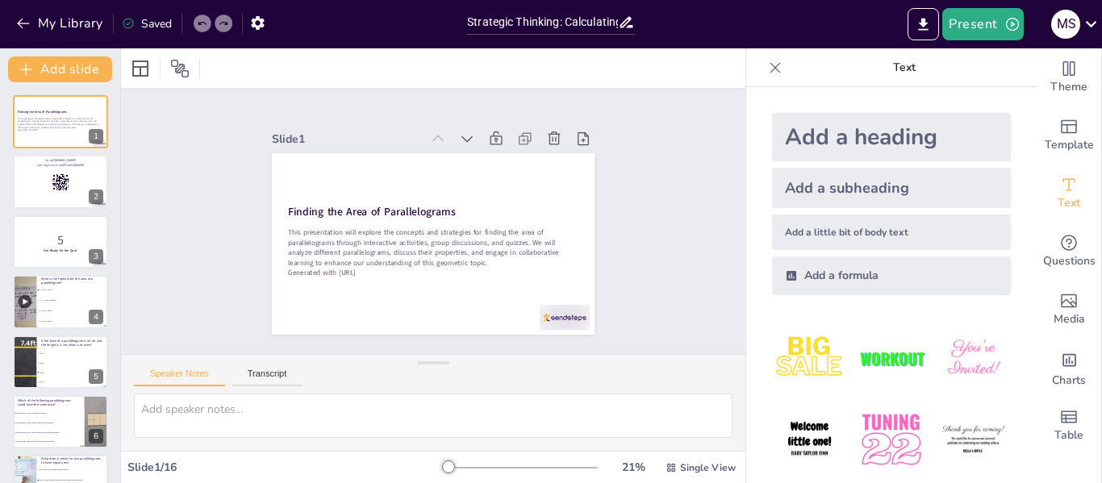
checkbox input "true"
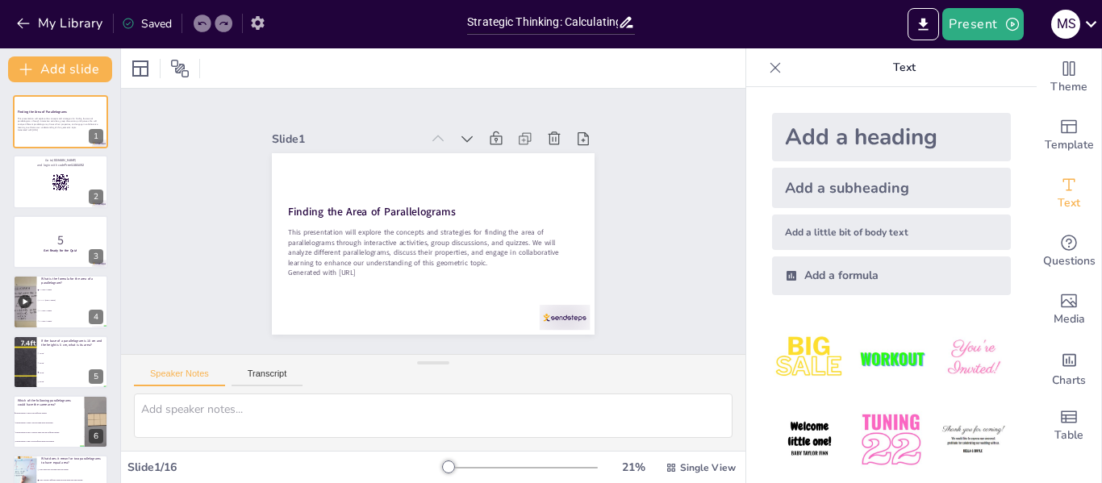
click at [258, 27] on icon "button" at bounding box center [257, 23] width 13 height 14
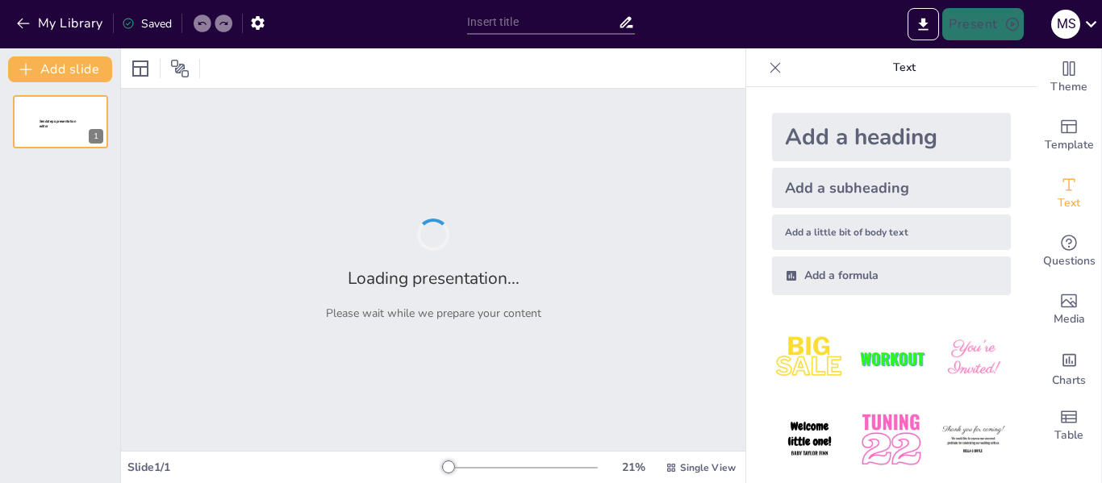
type input "Strategic Thinking: Calculating Areas of Parallelograms"
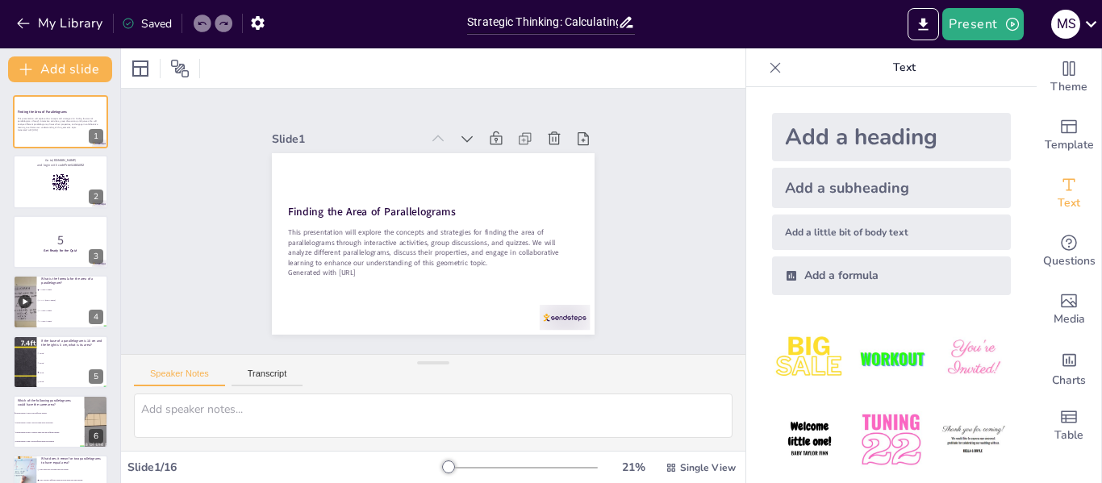
checkbox input "true"
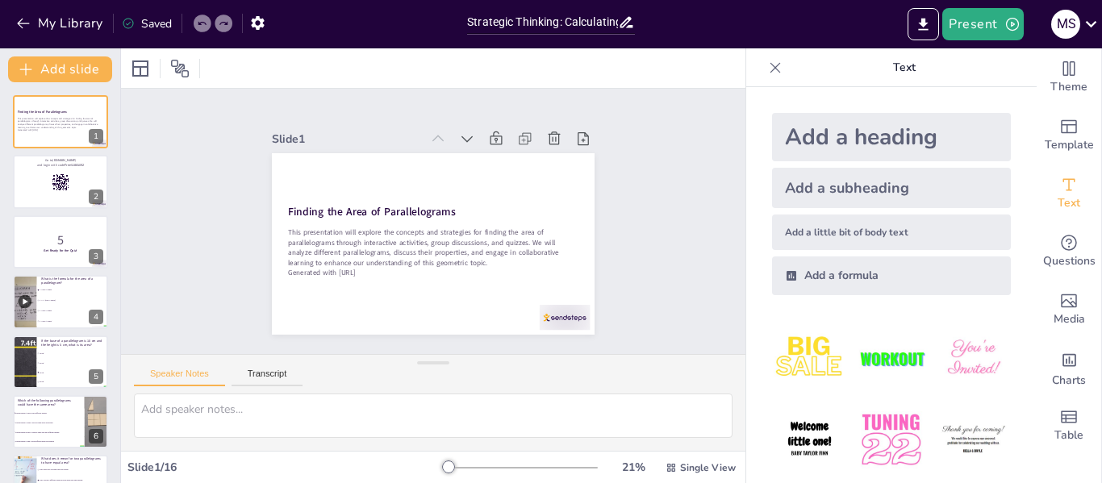
checkbox input "true"
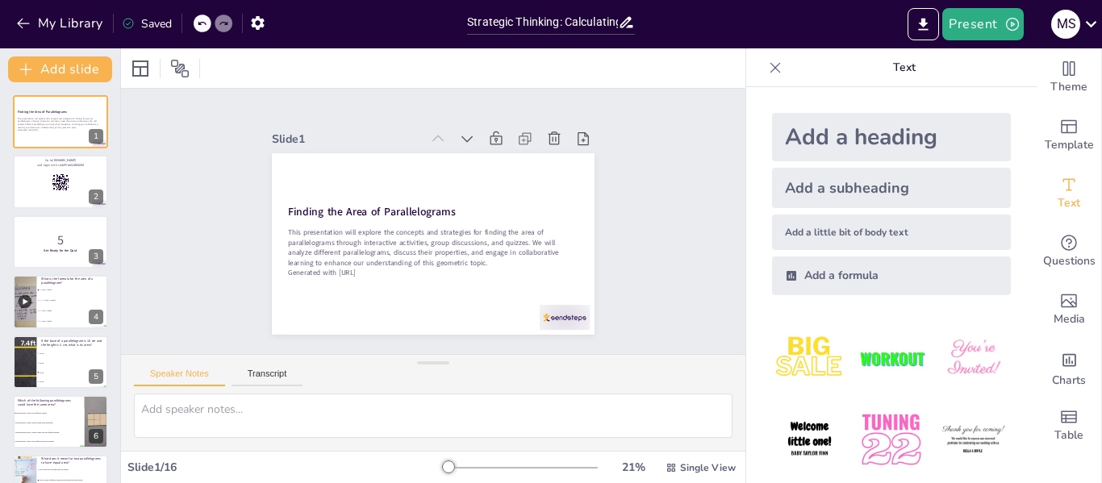
checkbox input "true"
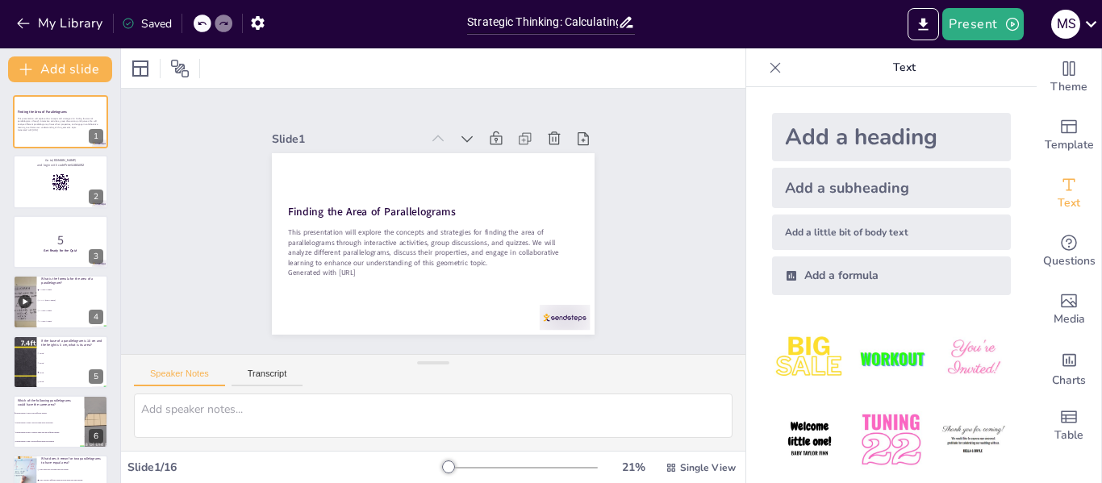
checkbox input "true"
